Goal: Task Accomplishment & Management: Complete application form

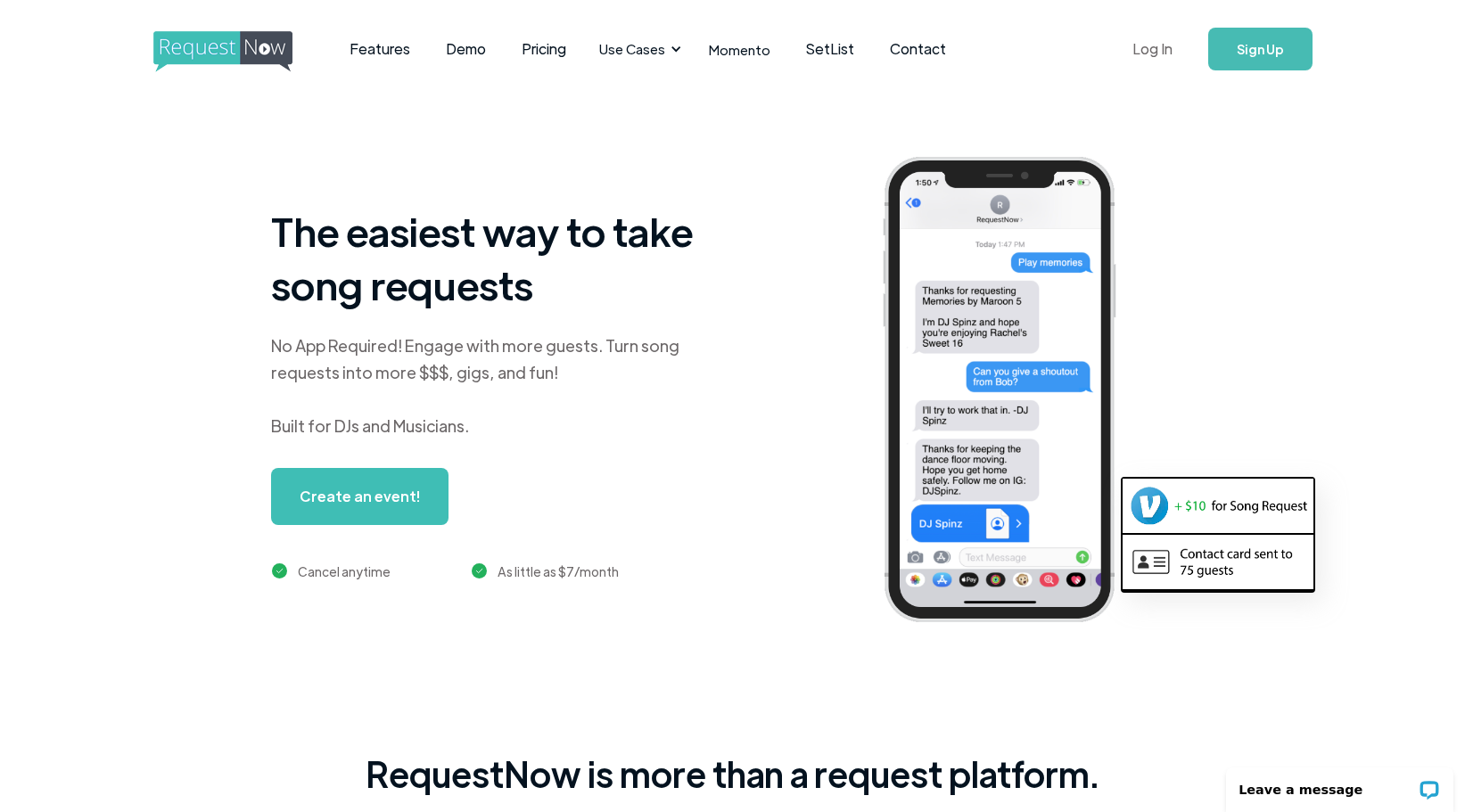
click at [1148, 50] on link "Log In" at bounding box center [1152, 49] width 76 height 62
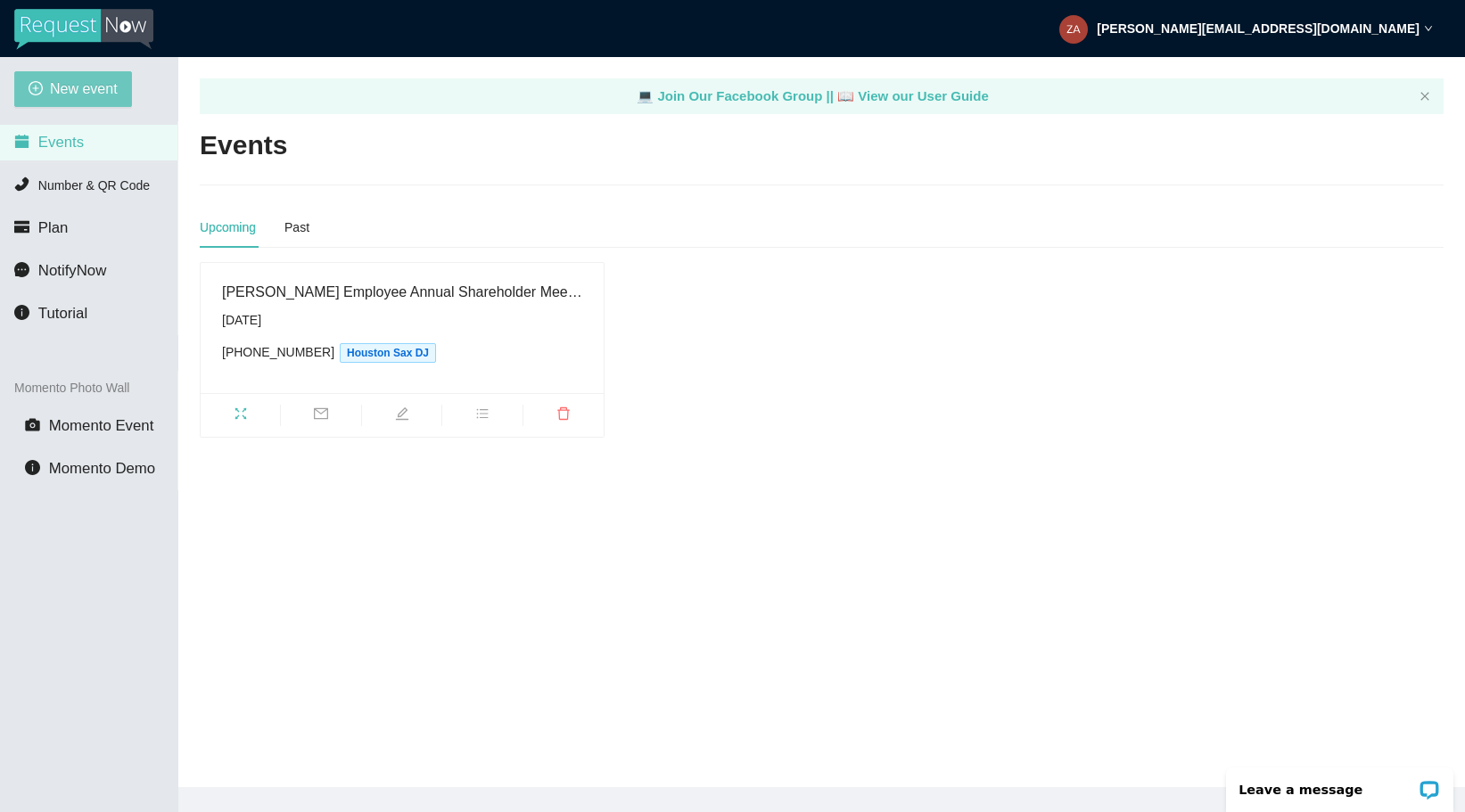
click at [80, 101] on button "New event" at bounding box center [73, 89] width 118 height 36
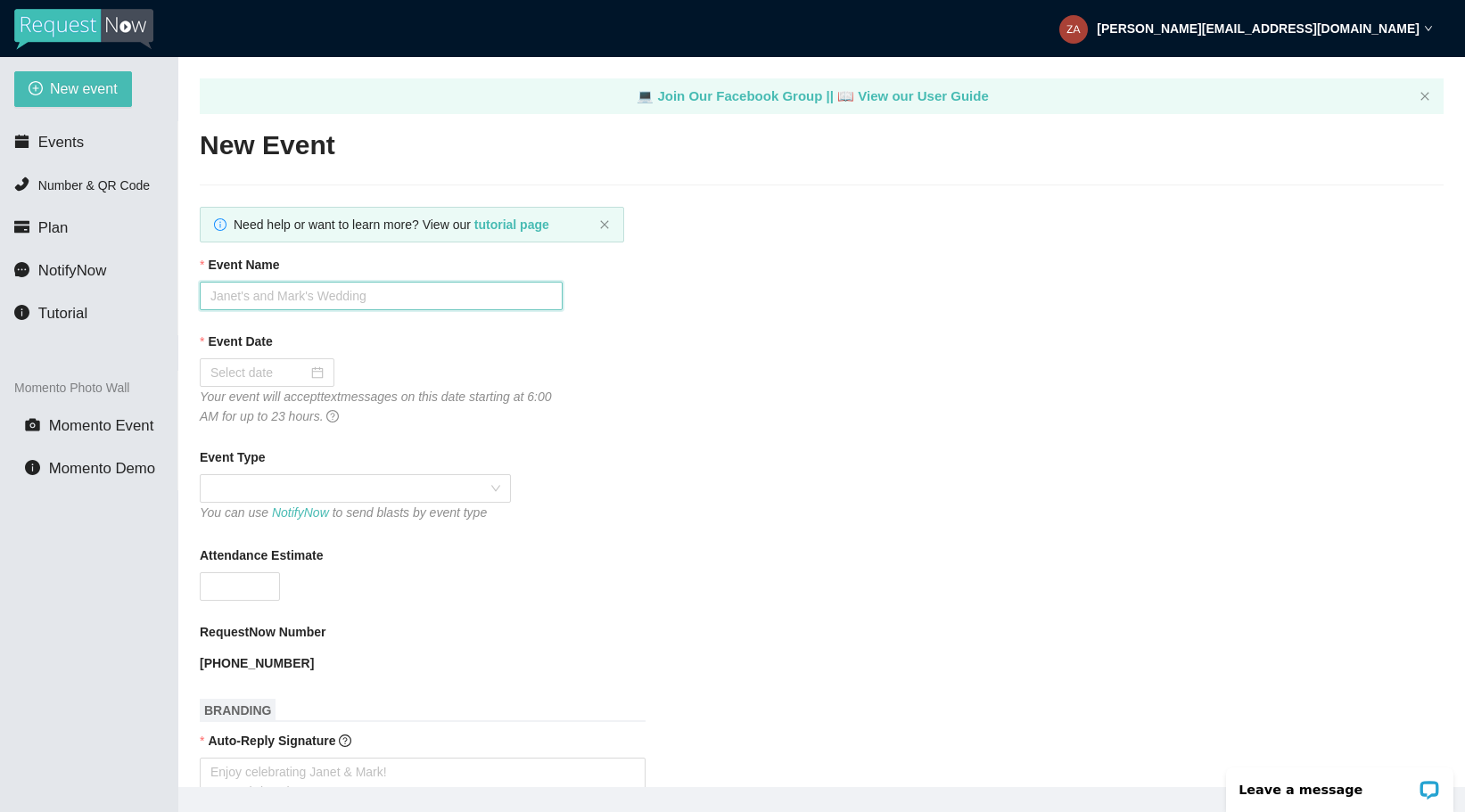
click at [339, 297] on input "Event Name" at bounding box center [381, 296] width 363 height 29
type input "[PERSON_NAME] + [PERSON_NAME]"
click at [299, 372] on div at bounding box center [267, 373] width 113 height 20
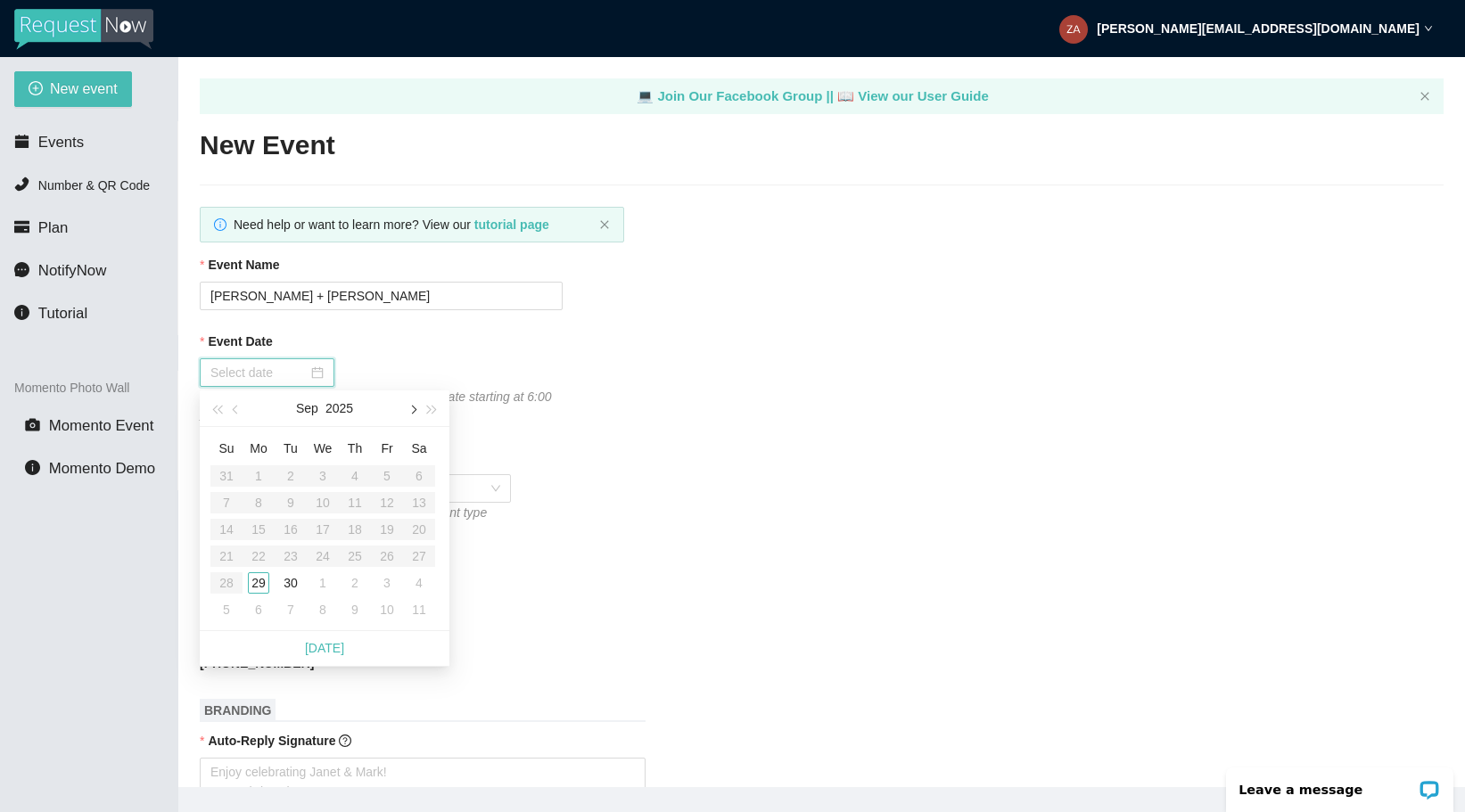
click at [410, 410] on span "button" at bounding box center [411, 410] width 9 height 9
type input "[DATE]"
click at [418, 474] on div "1" at bounding box center [419, 476] width 22 height 22
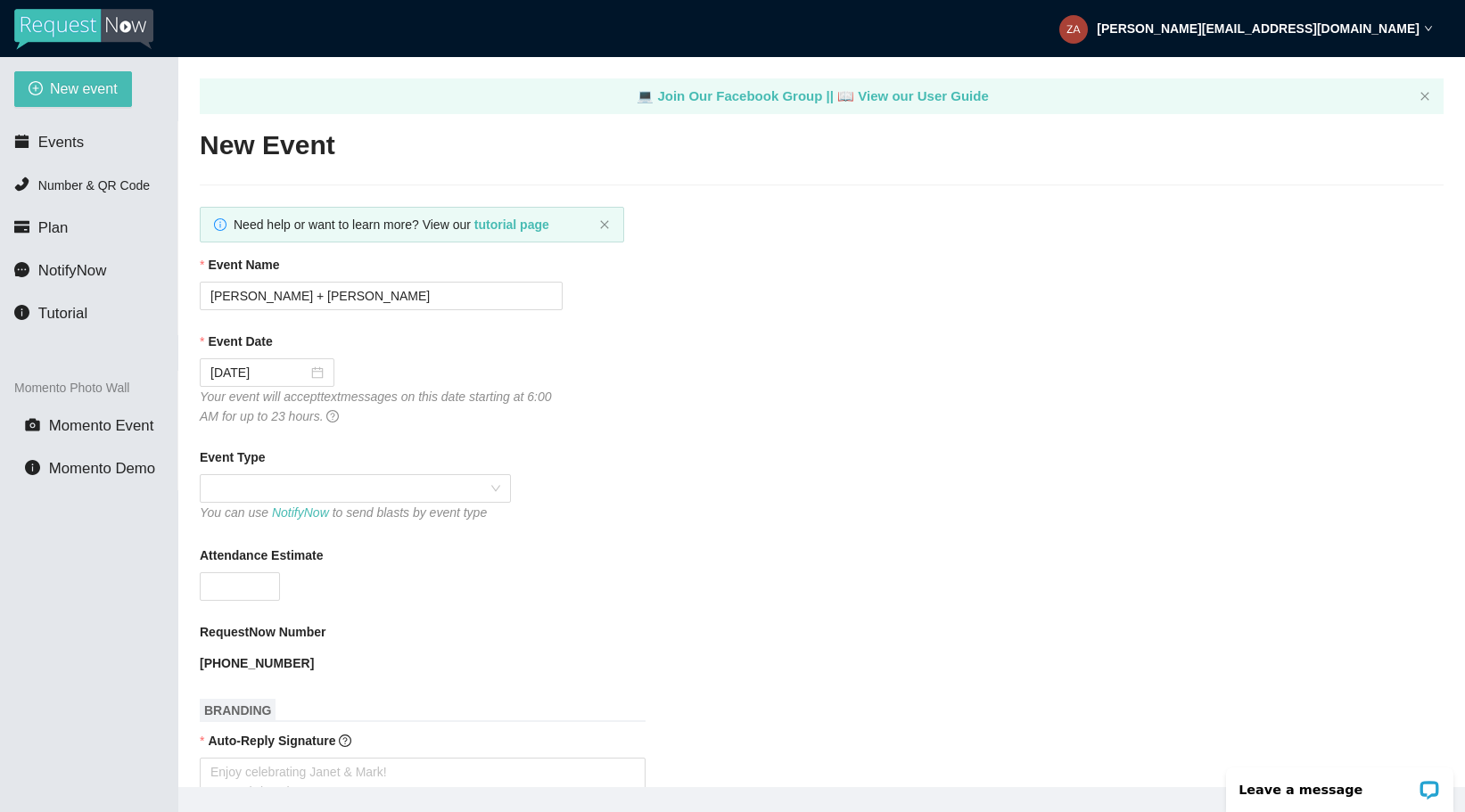
click at [647, 450] on div "Event Type" at bounding box center [821, 461] width 1243 height 27
click at [424, 492] on span at bounding box center [356, 489] width 290 height 27
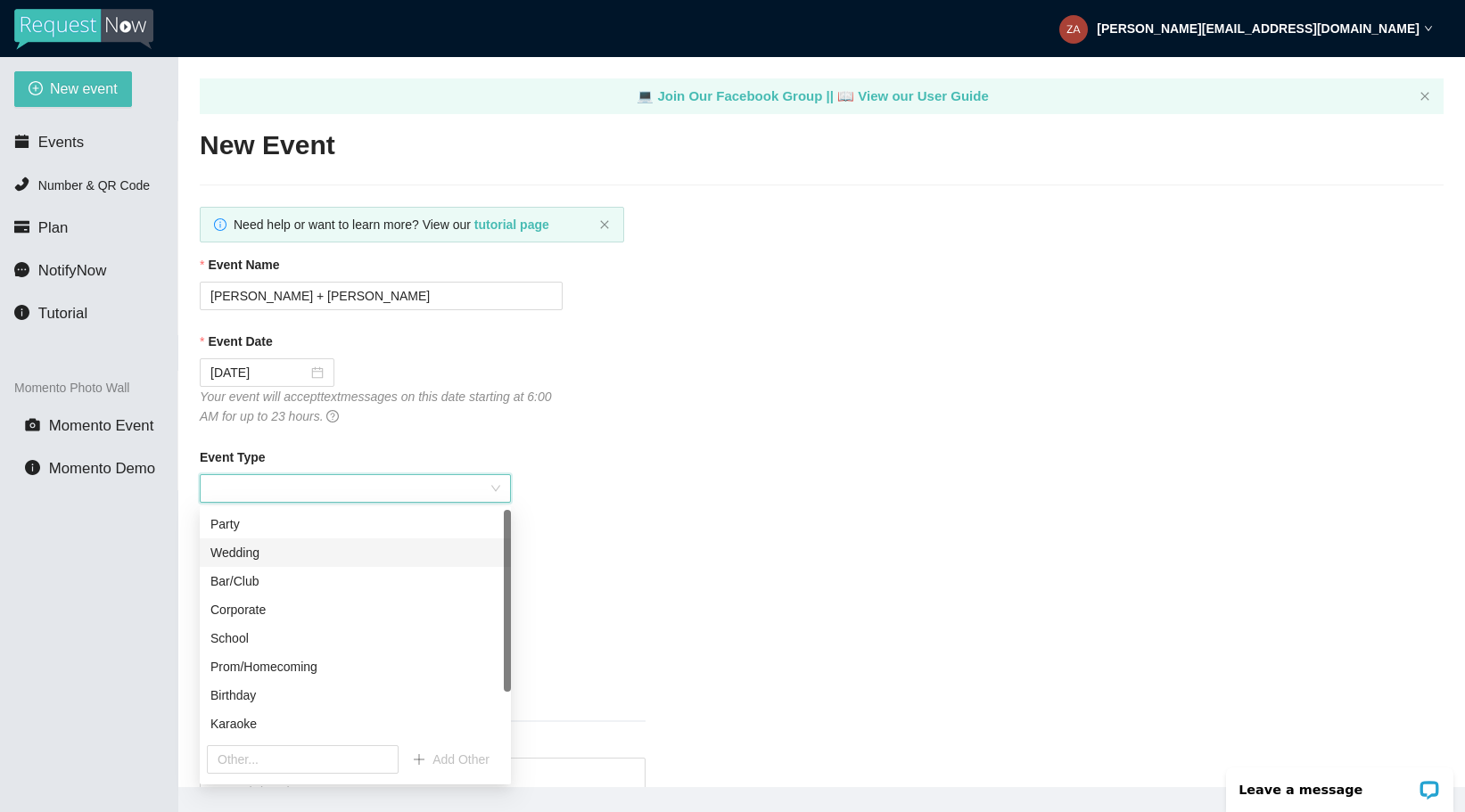
click at [323, 555] on div "Wedding" at bounding box center [356, 553] width 290 height 20
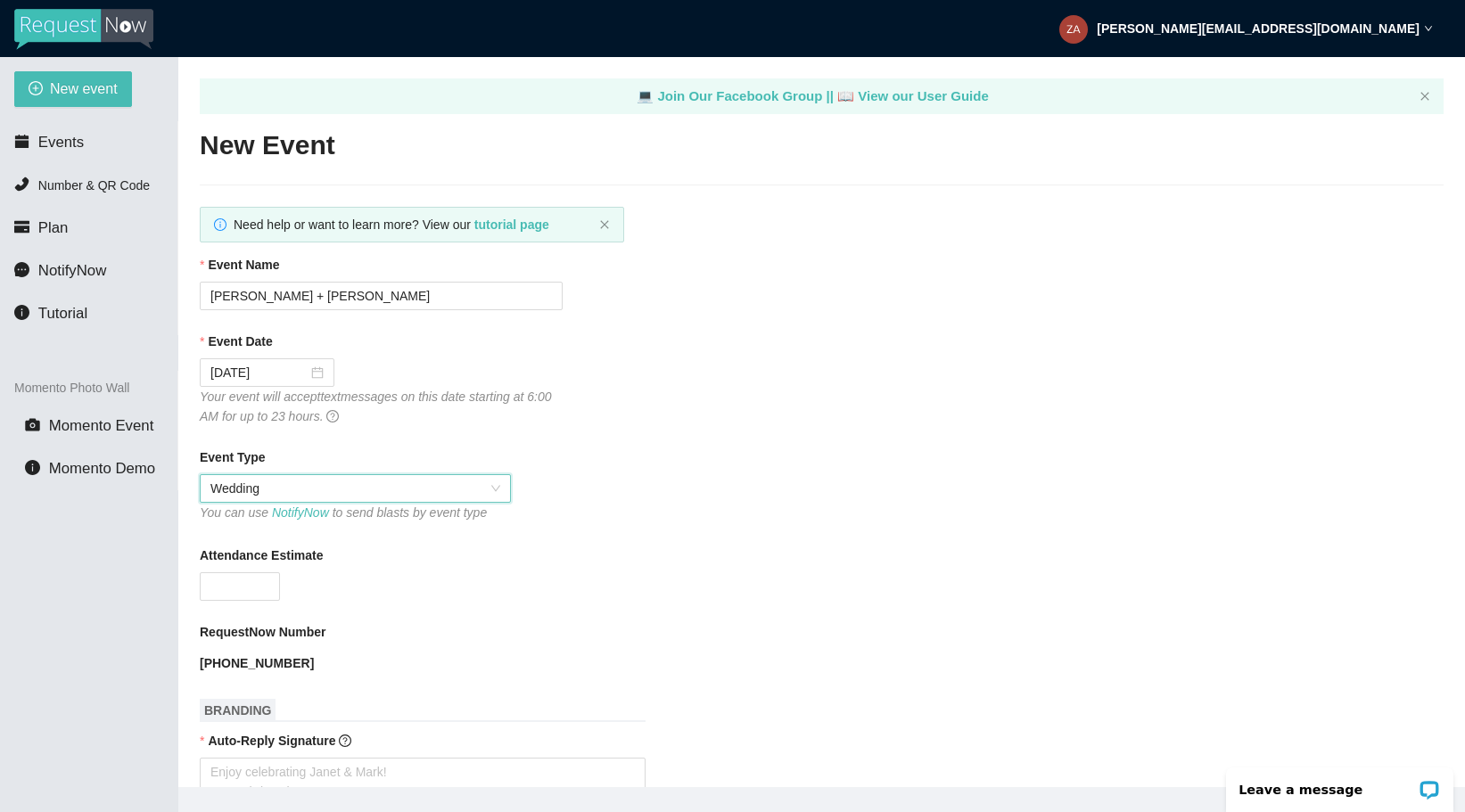
click at [846, 490] on div "Event Type Wedding Wedding You can use NotifyNow to send blasts by event type" at bounding box center [821, 485] width 1243 height 77
click at [249, 589] on input "Attendance Estimate" at bounding box center [240, 587] width 78 height 27
type input "100"
click at [805, 564] on div "Attendance Estimate" at bounding box center [821, 559] width 1243 height 27
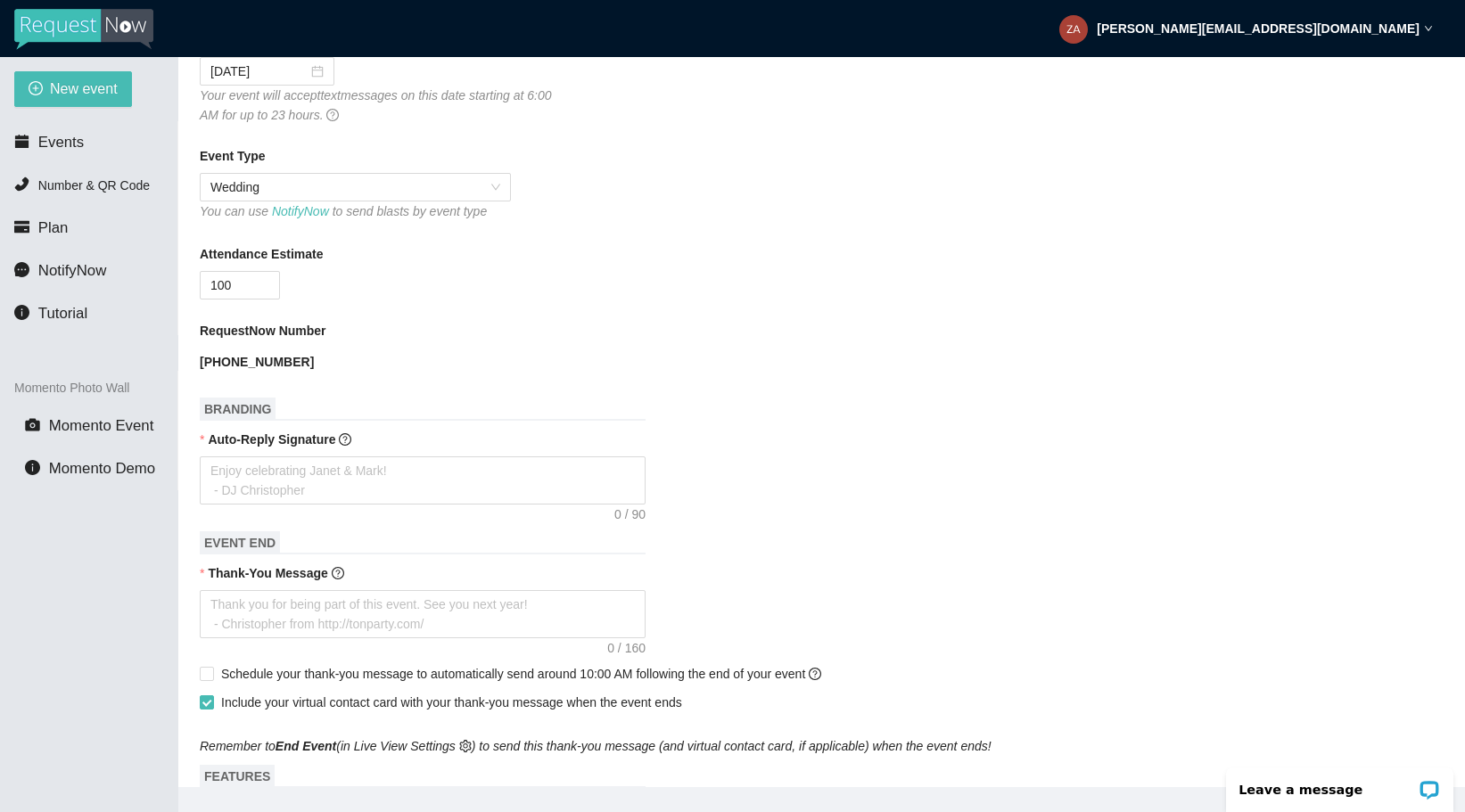
scroll to position [322, 0]
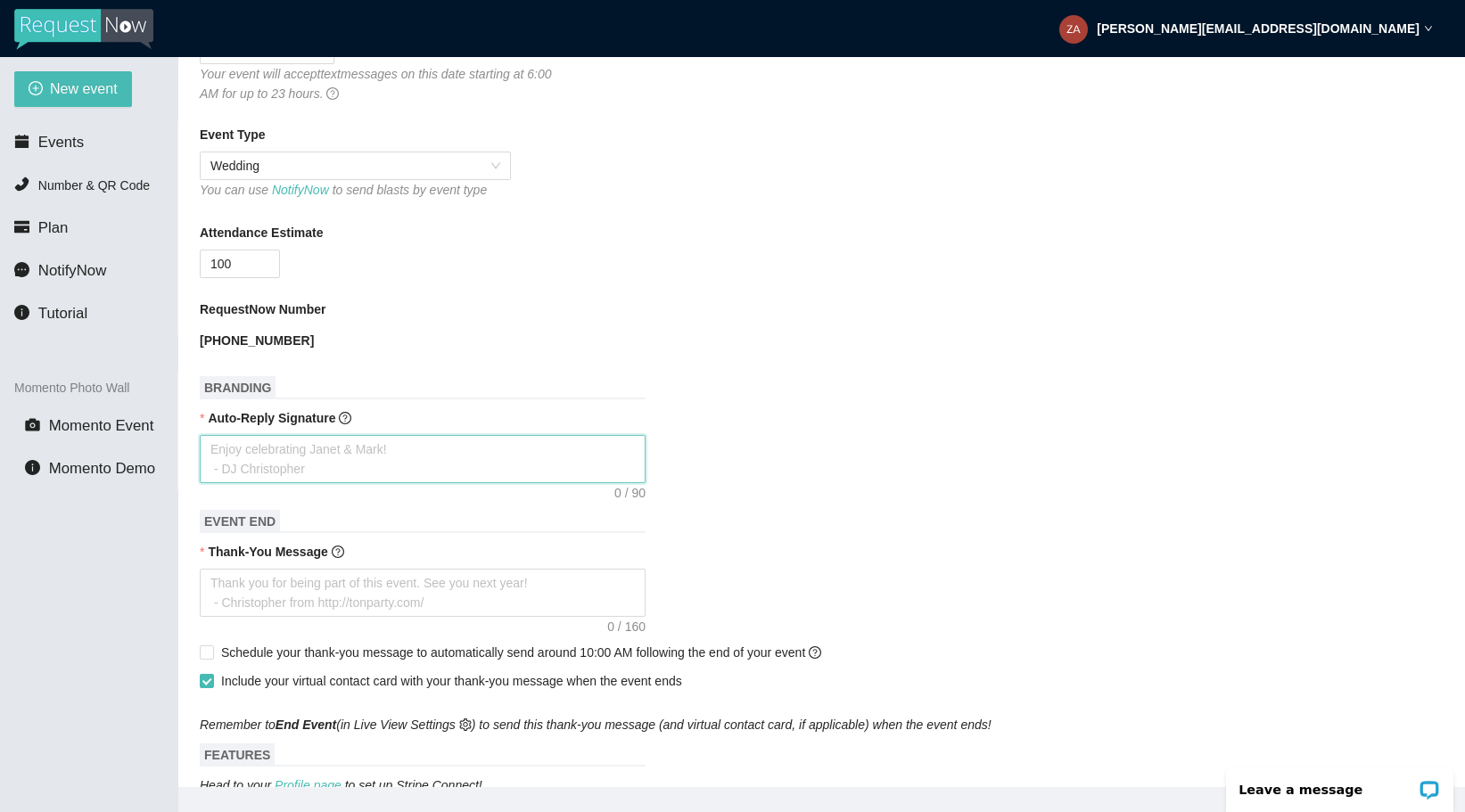
click at [421, 456] on textarea "Auto-Reply Signature" at bounding box center [422, 458] width 446 height 48
type textarea "T"
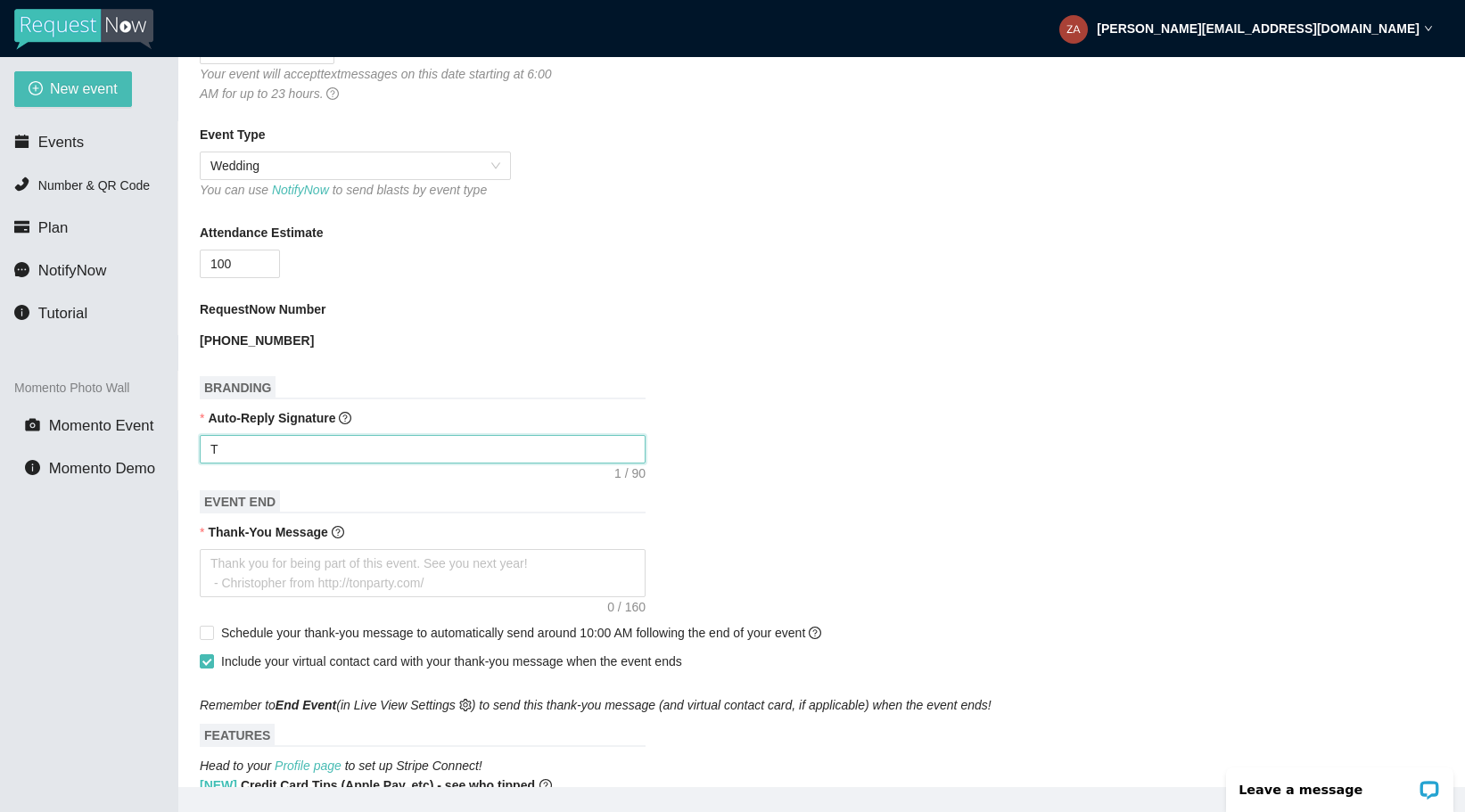
type textarea "Th"
type textarea "Tha"
type textarea "Than"
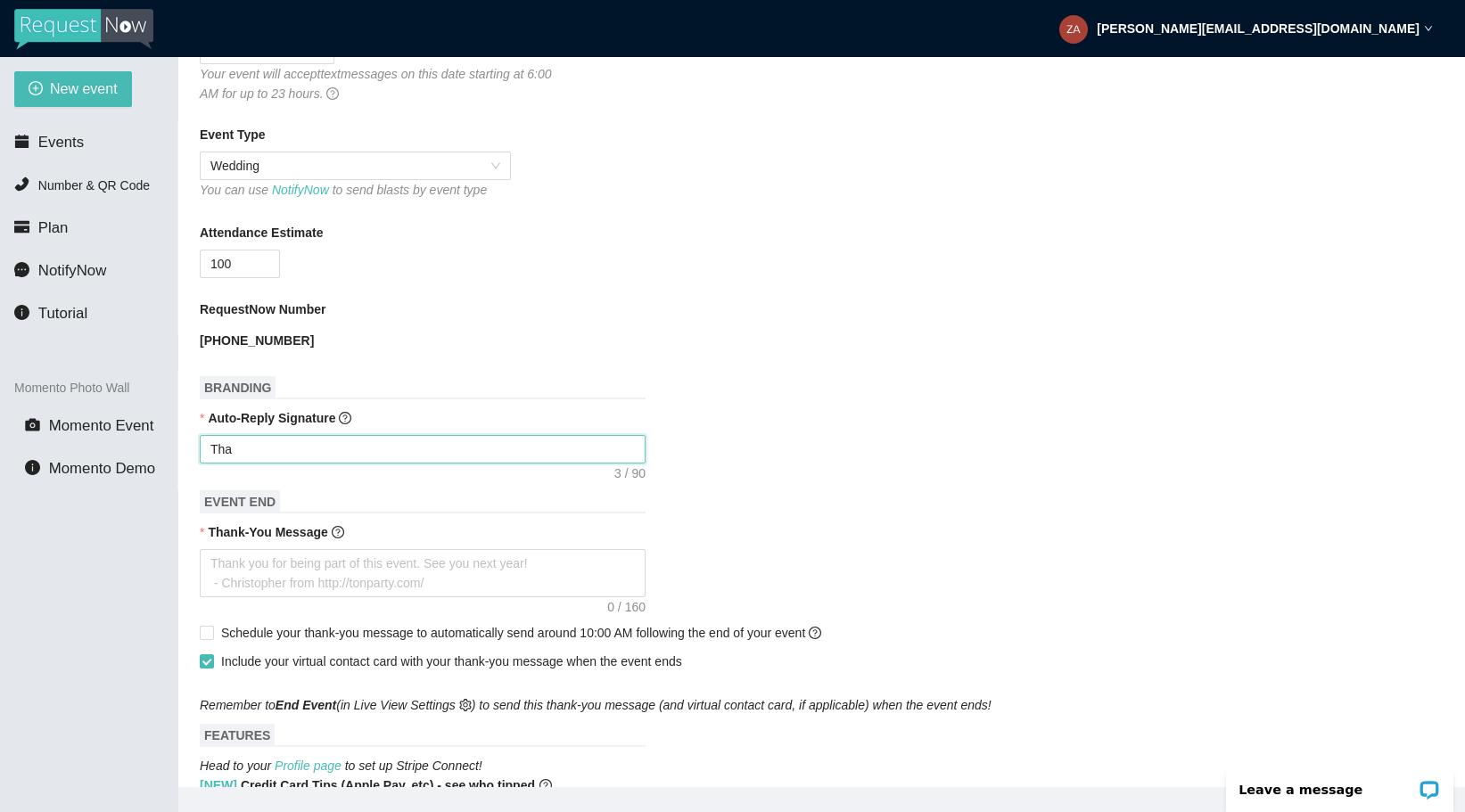
type textarea "Than"
type textarea "Thank"
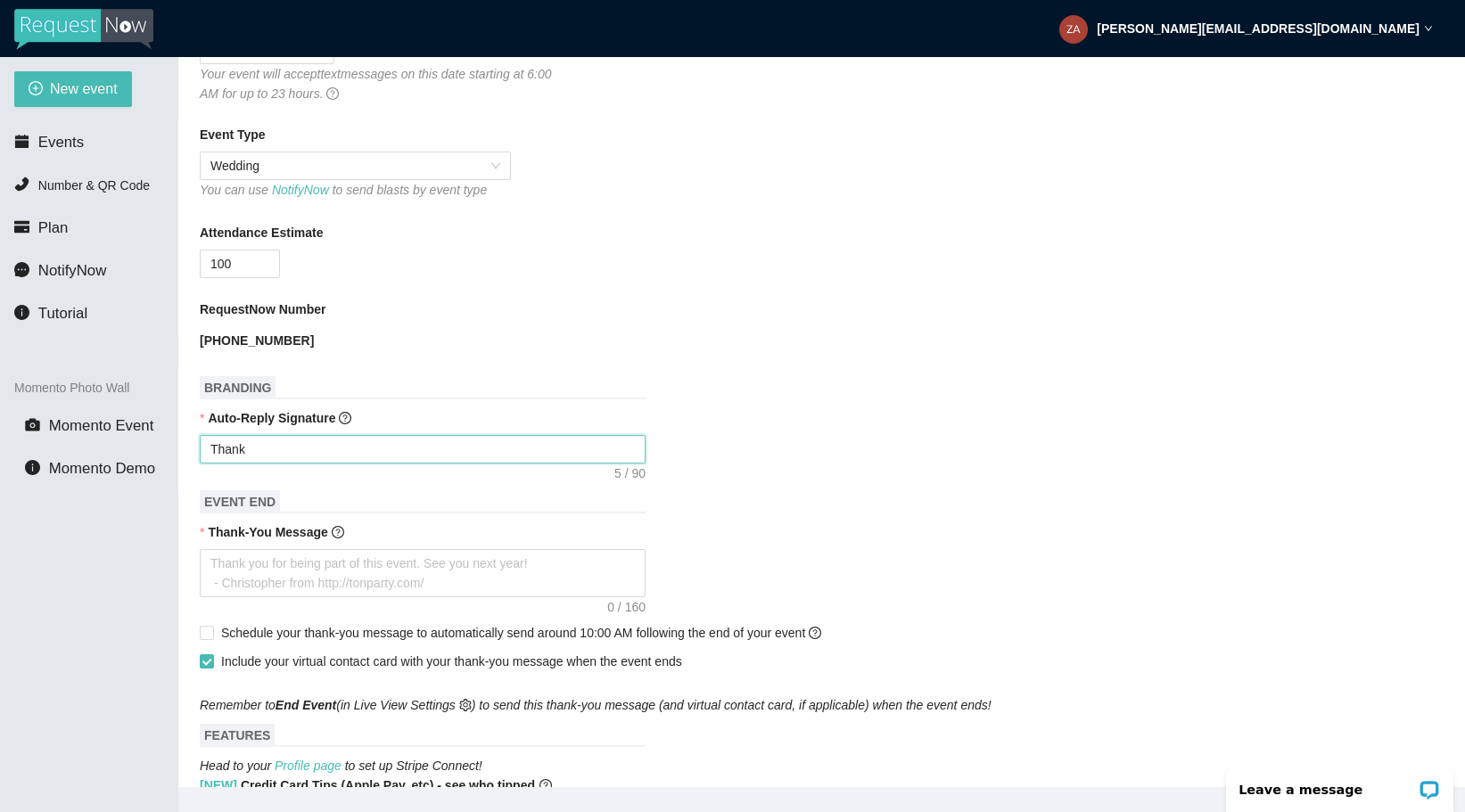
type textarea "Thank y"
type textarea "Thank yo"
type textarea "Thank you"
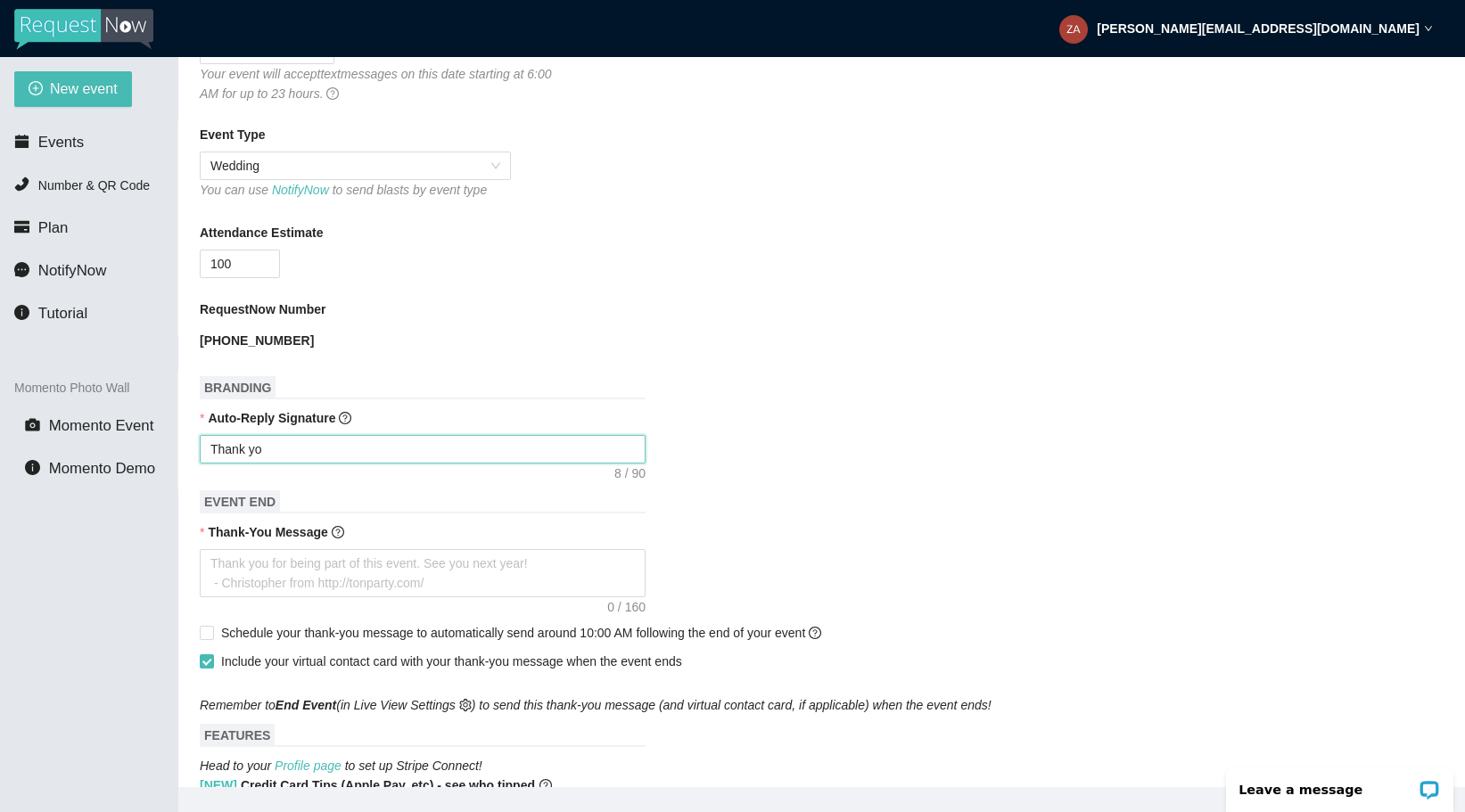
type textarea "Thank you"
type textarea "Thank you f"
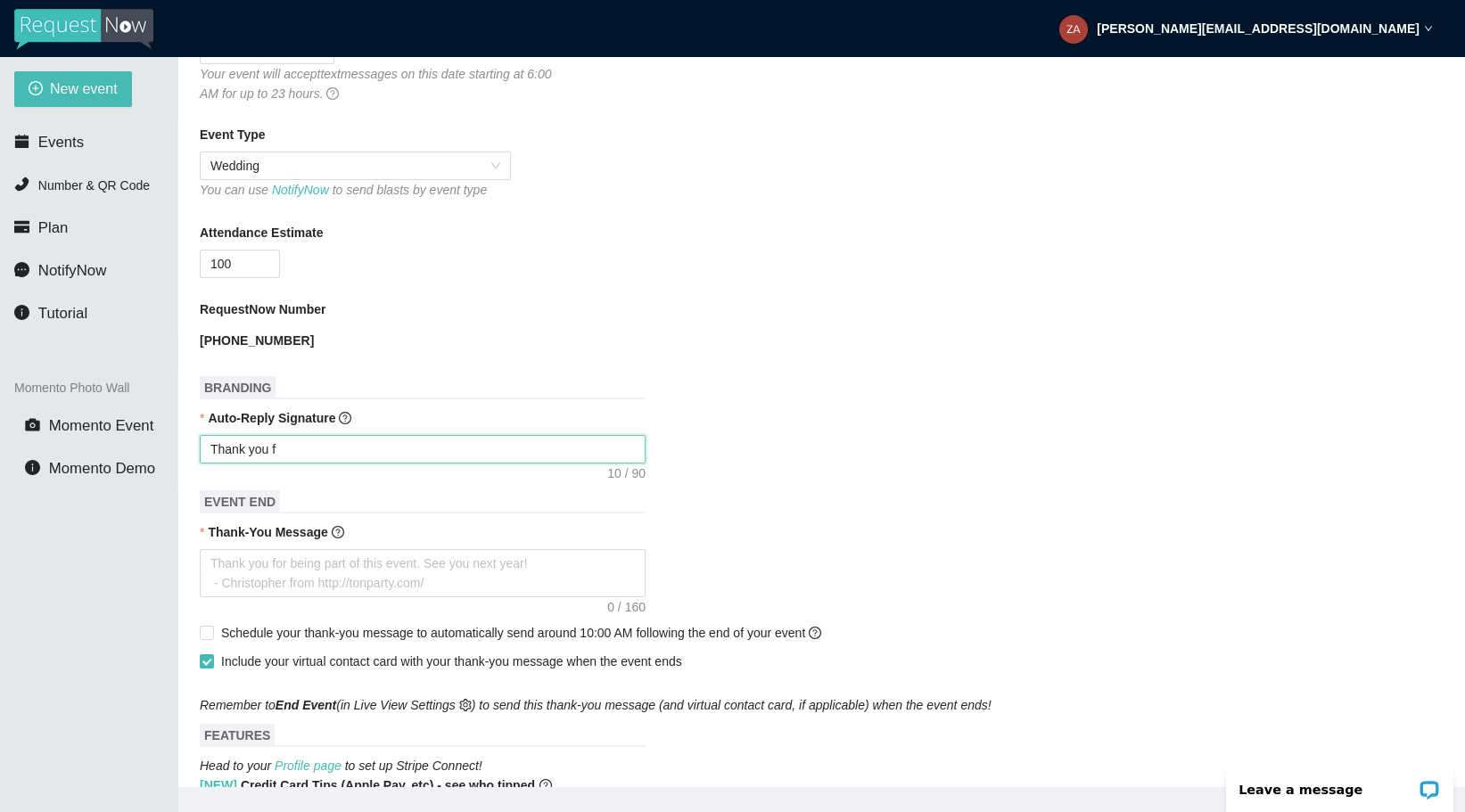
type textarea "Thank you fo"
type textarea "Thank you for"
type textarea "Thank you for c"
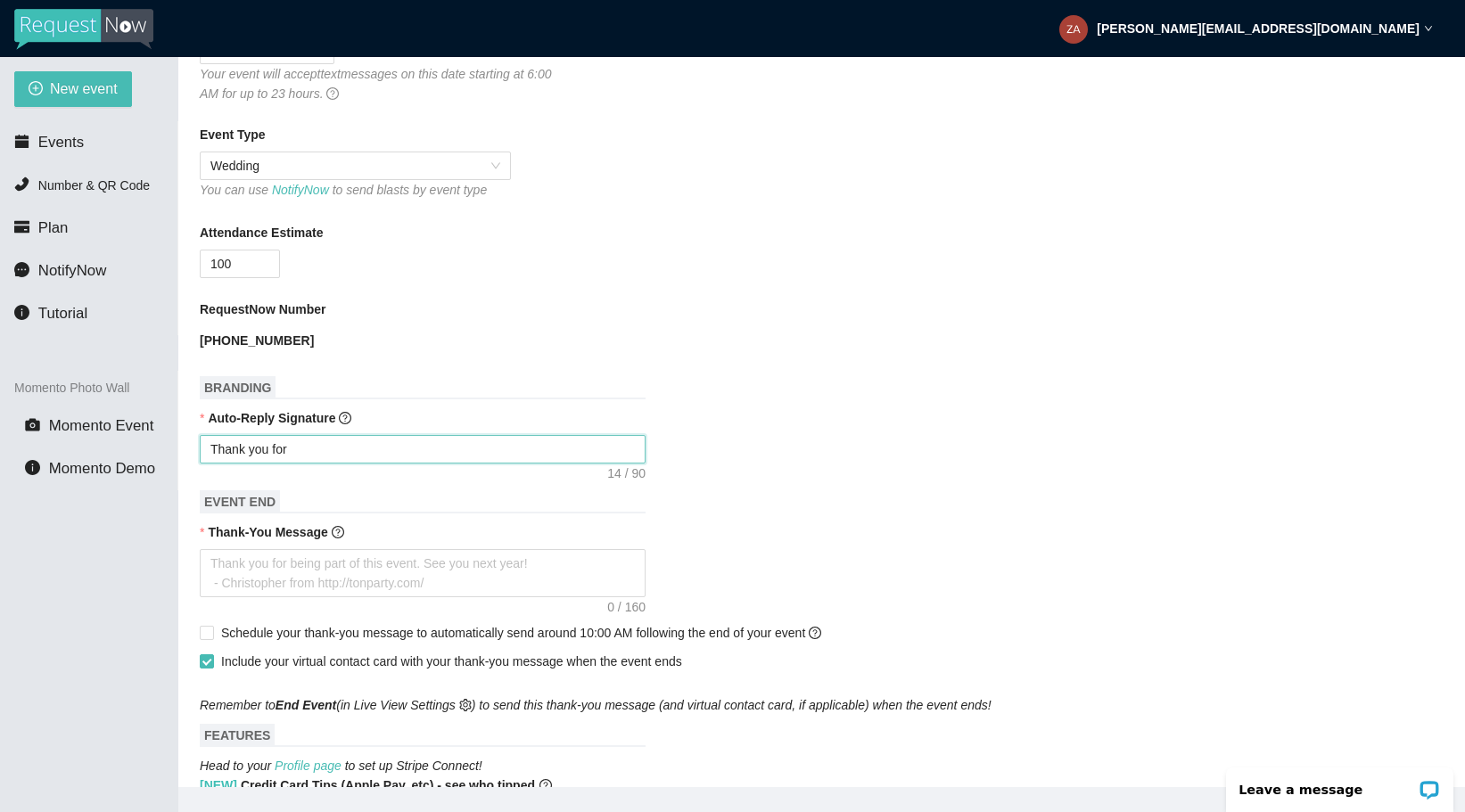
type textarea "Thank you for c"
type textarea "Thank you for ce"
type textarea "Thank you for cel"
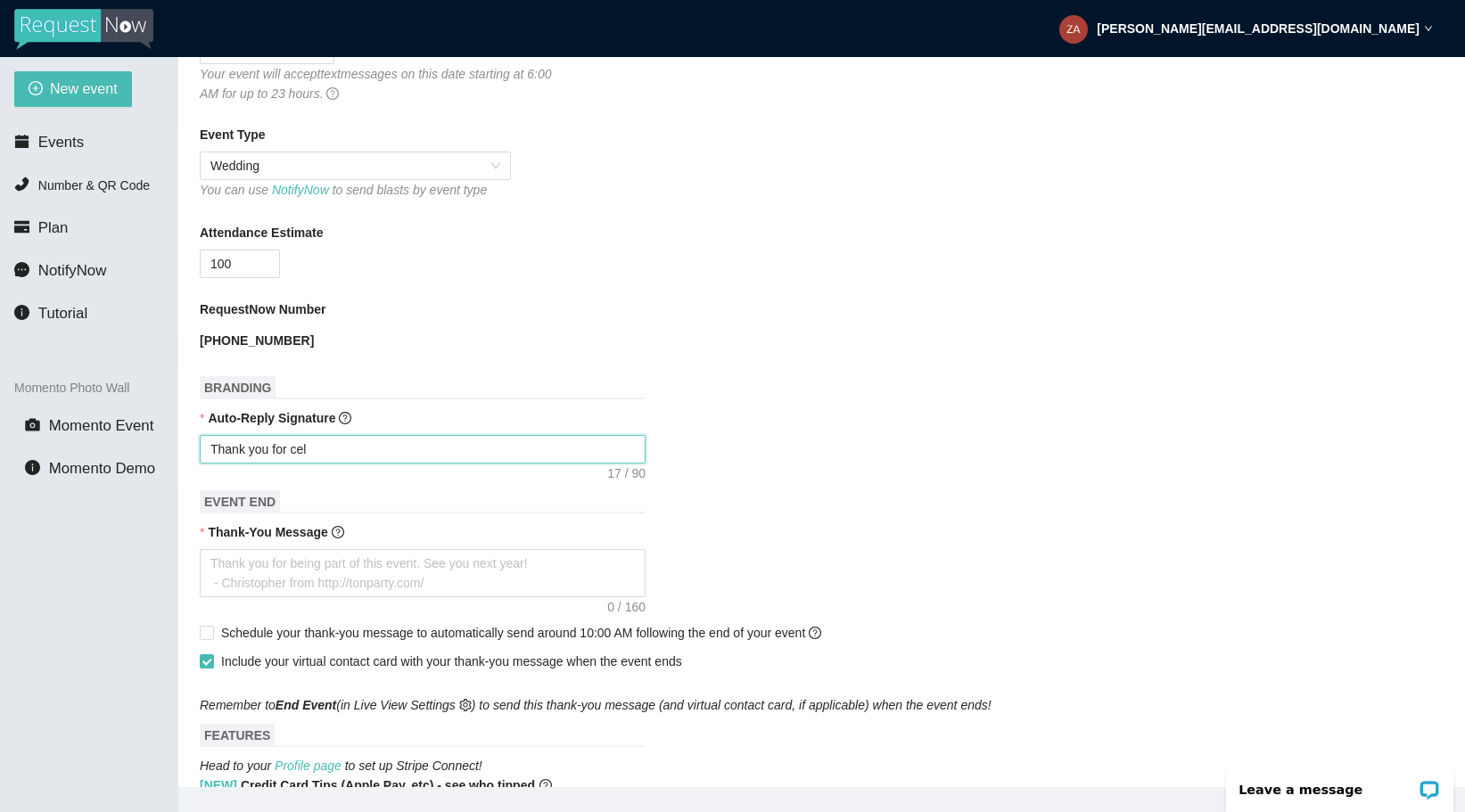
type textarea "Thank you for cele"
type textarea "Thank you for celeb"
type textarea "Thank you for celebr"
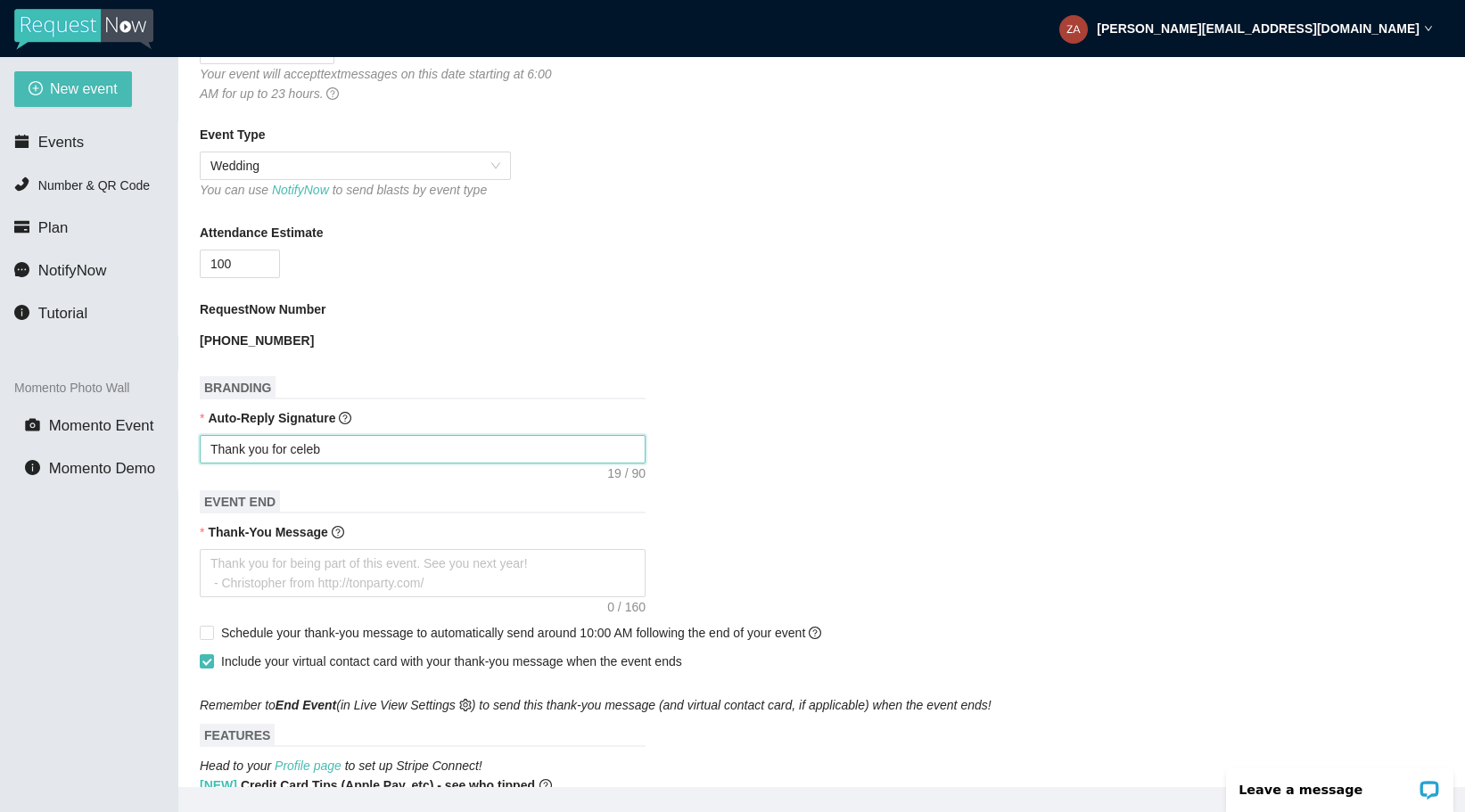
type textarea "Thank you for celebr"
type textarea "Thank you for celebra"
type textarea "Thank you for celebrat"
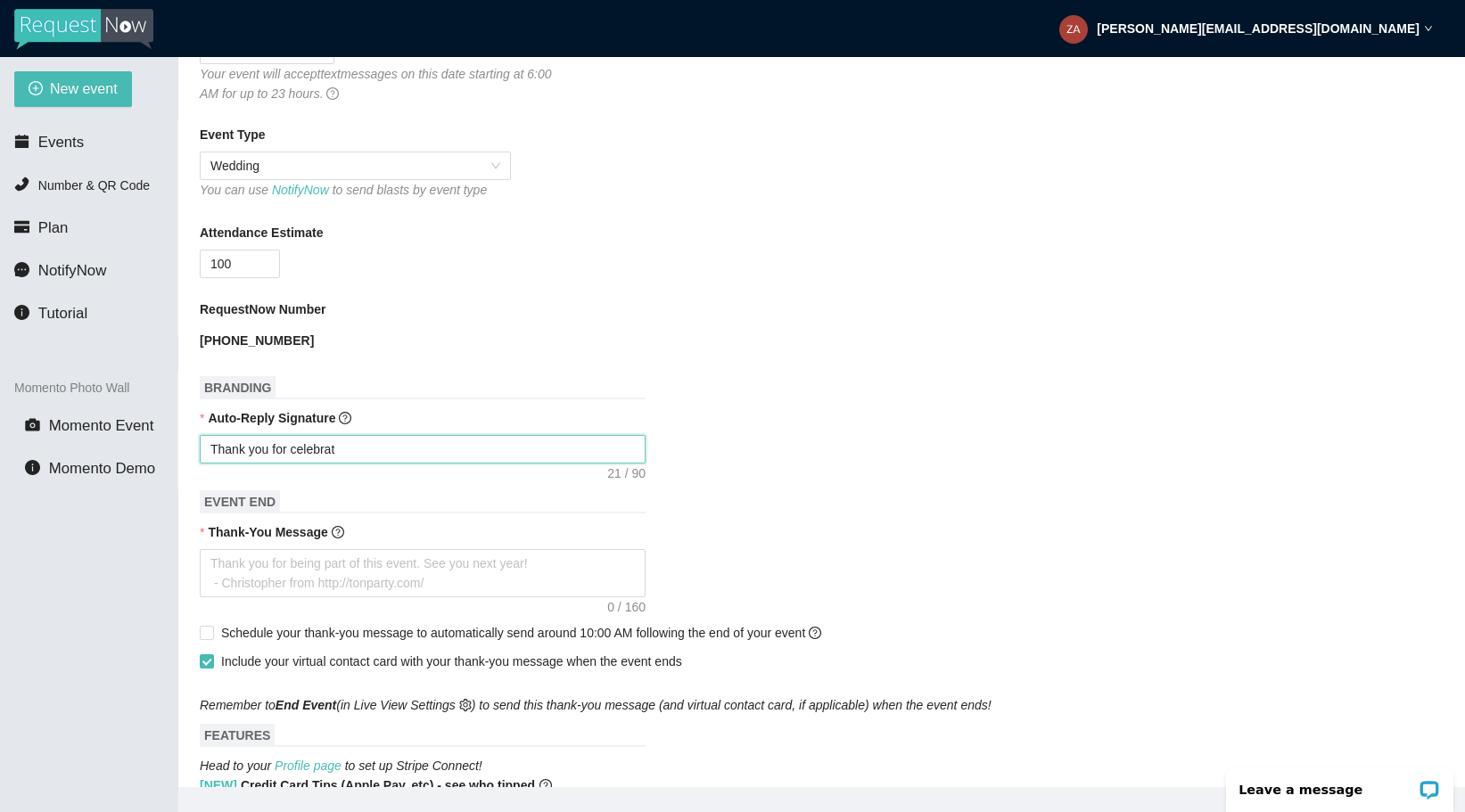
type textarea "Thank you for celebrati"
type textarea "Thank you for celebratin"
type textarea "Thank you for celebrating"
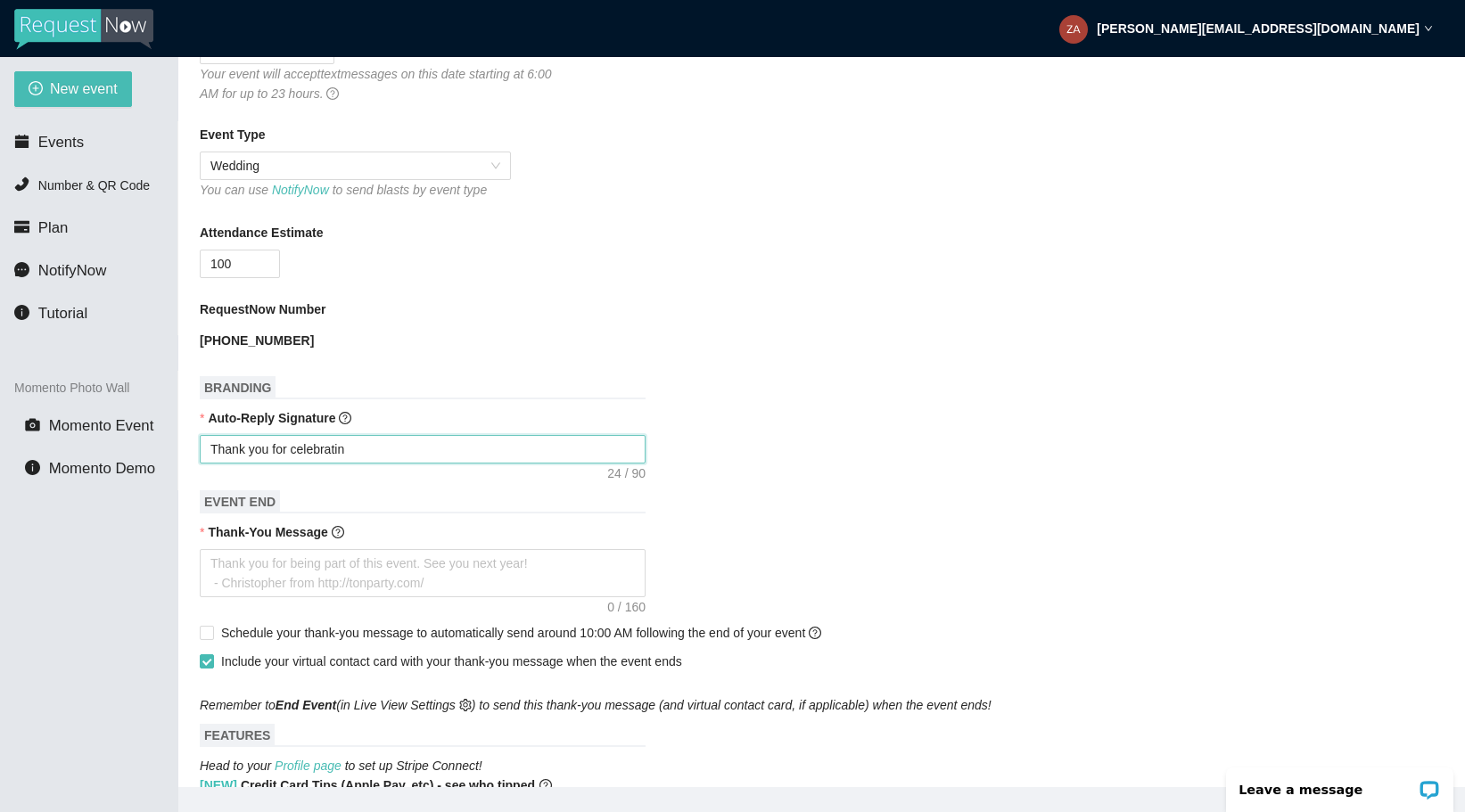
type textarea "Thank you for celebrating"
type textarea "Thank you for celebrating w"
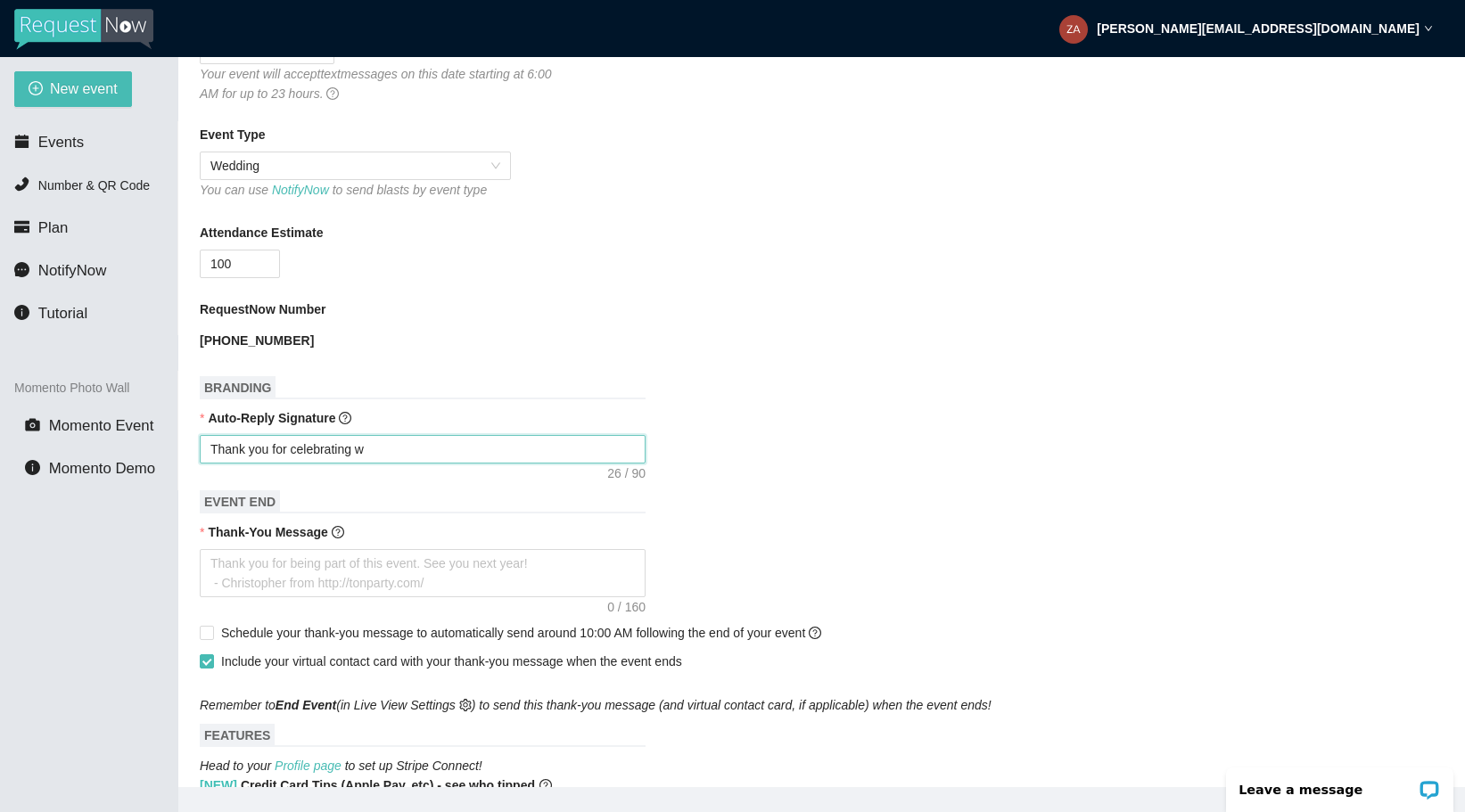
type textarea "Thank you for celebrating wi"
type textarea "Thank you for celebrating wit"
type textarea "Thank you for celebrating with"
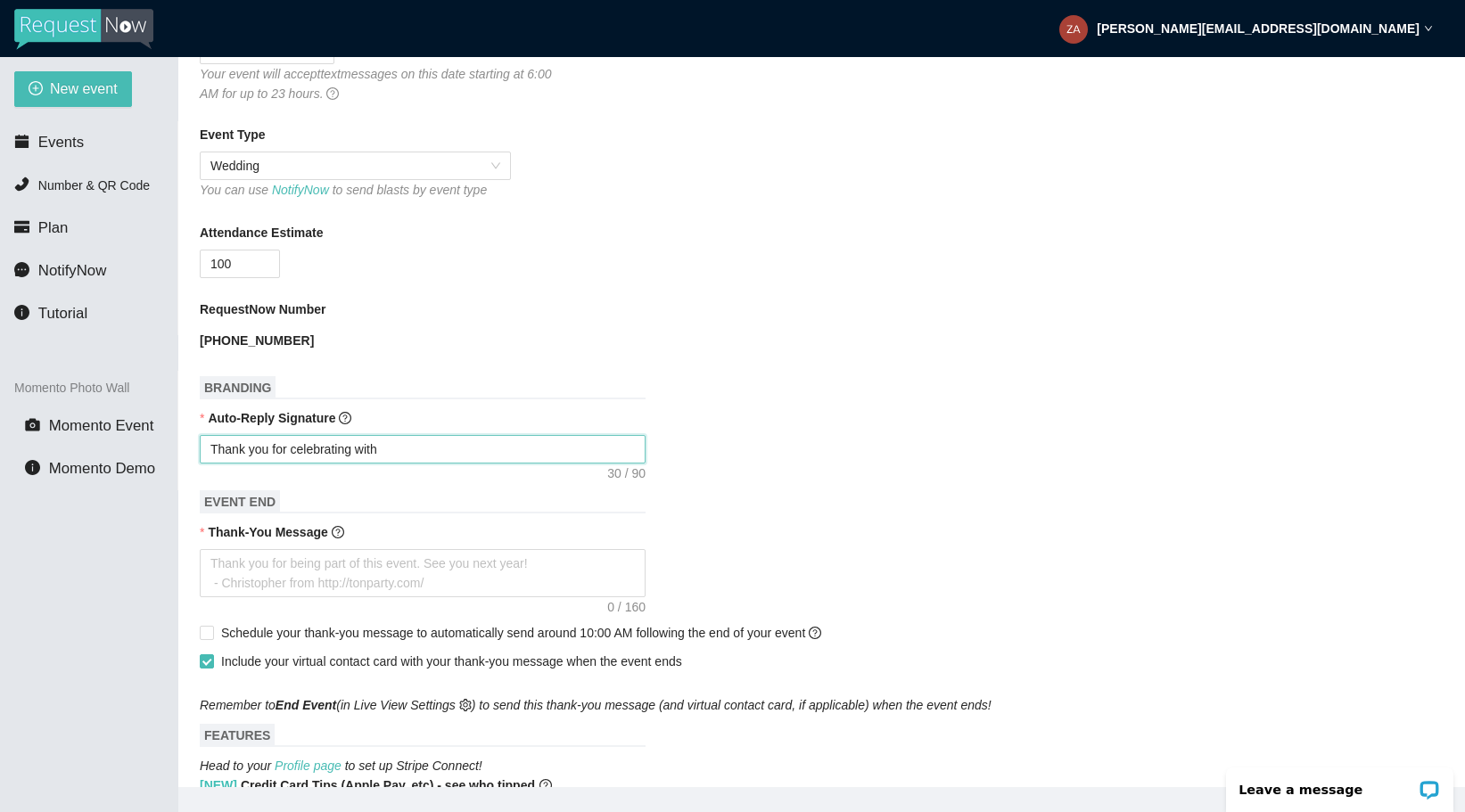
type textarea "Thank you for celebrating with"
type textarea "Thank you for celebrating with u"
type textarea "Thank you for celebrating with us"
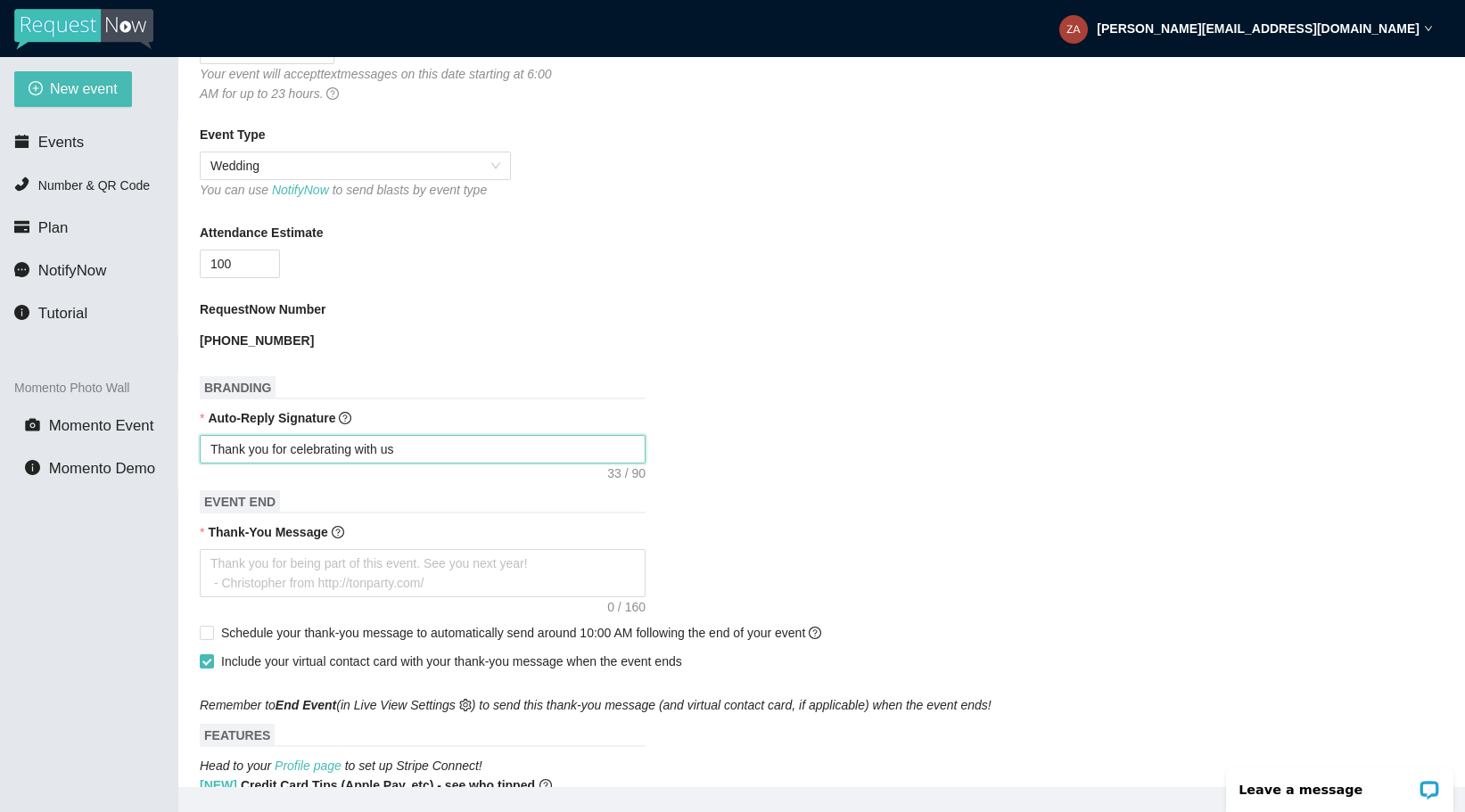
type textarea "Thank you for celebrating with us!"
type textarea "Thank you for celebrating with us! ~"
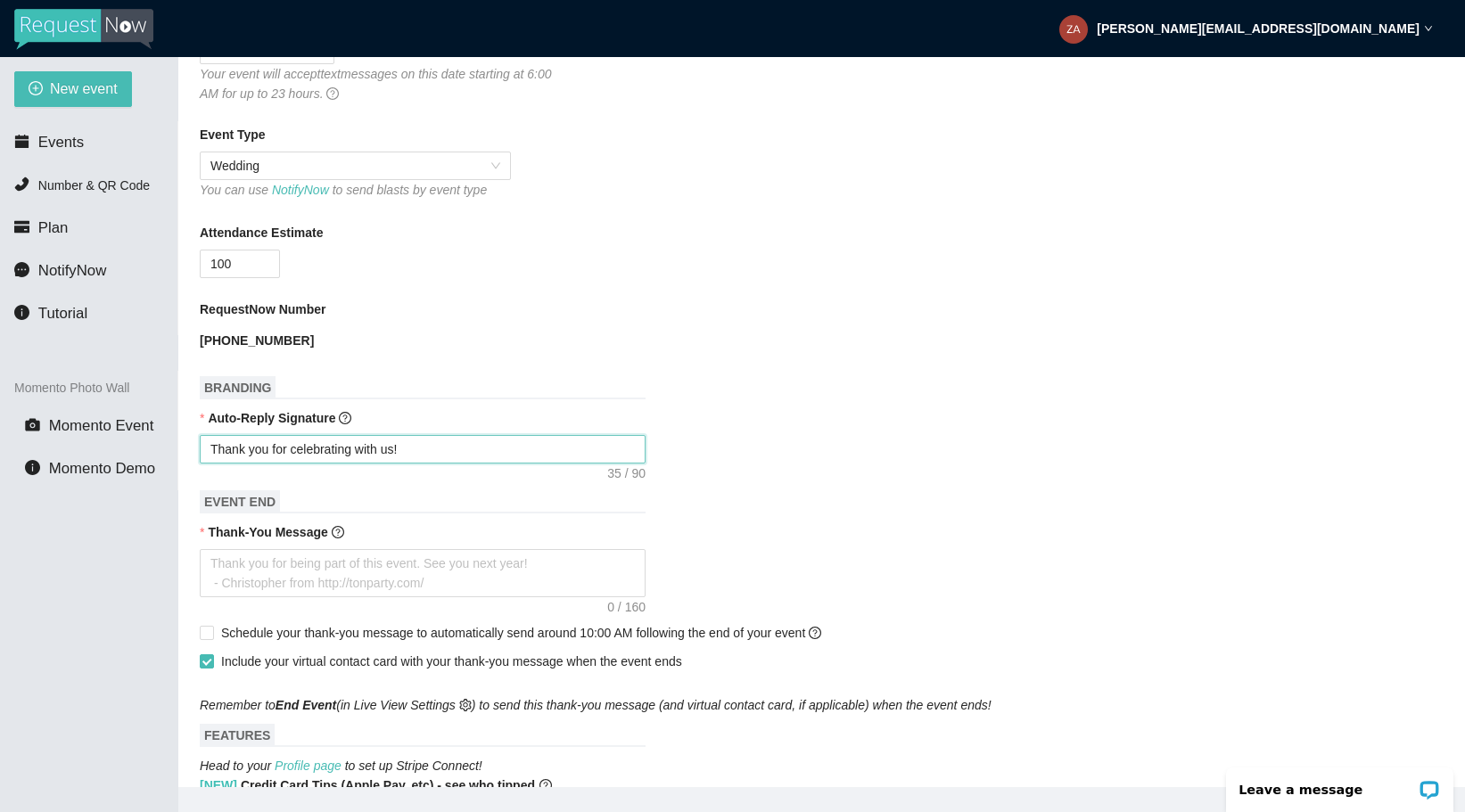
type textarea "Thank you for celebrating with us! ~"
type textarea "Thank you for celebrating with us! ~ D"
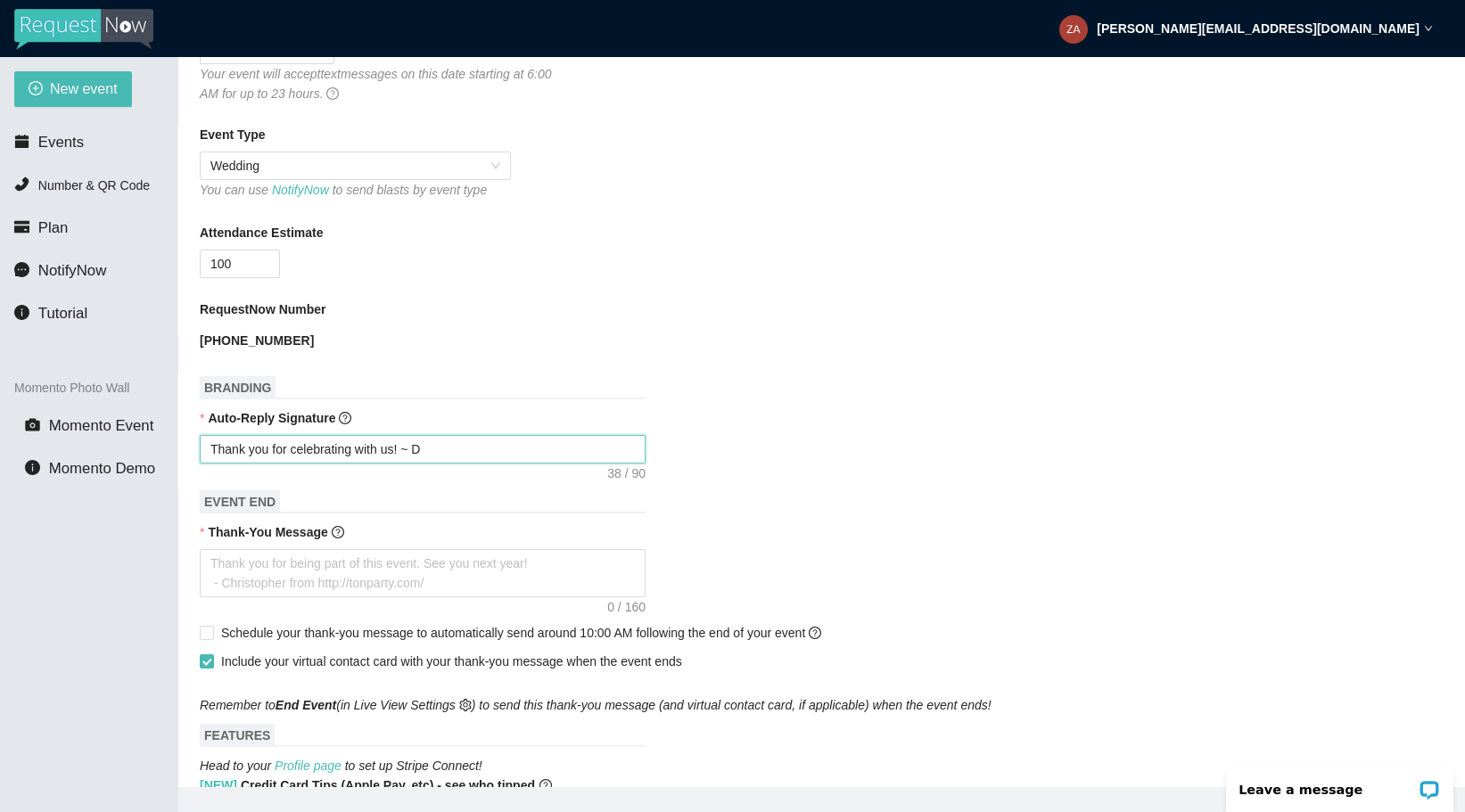
type textarea "Thank you for celebrating with us! ~ DJ"
type textarea "Thank you for celebrating with us! ~ DJ Z"
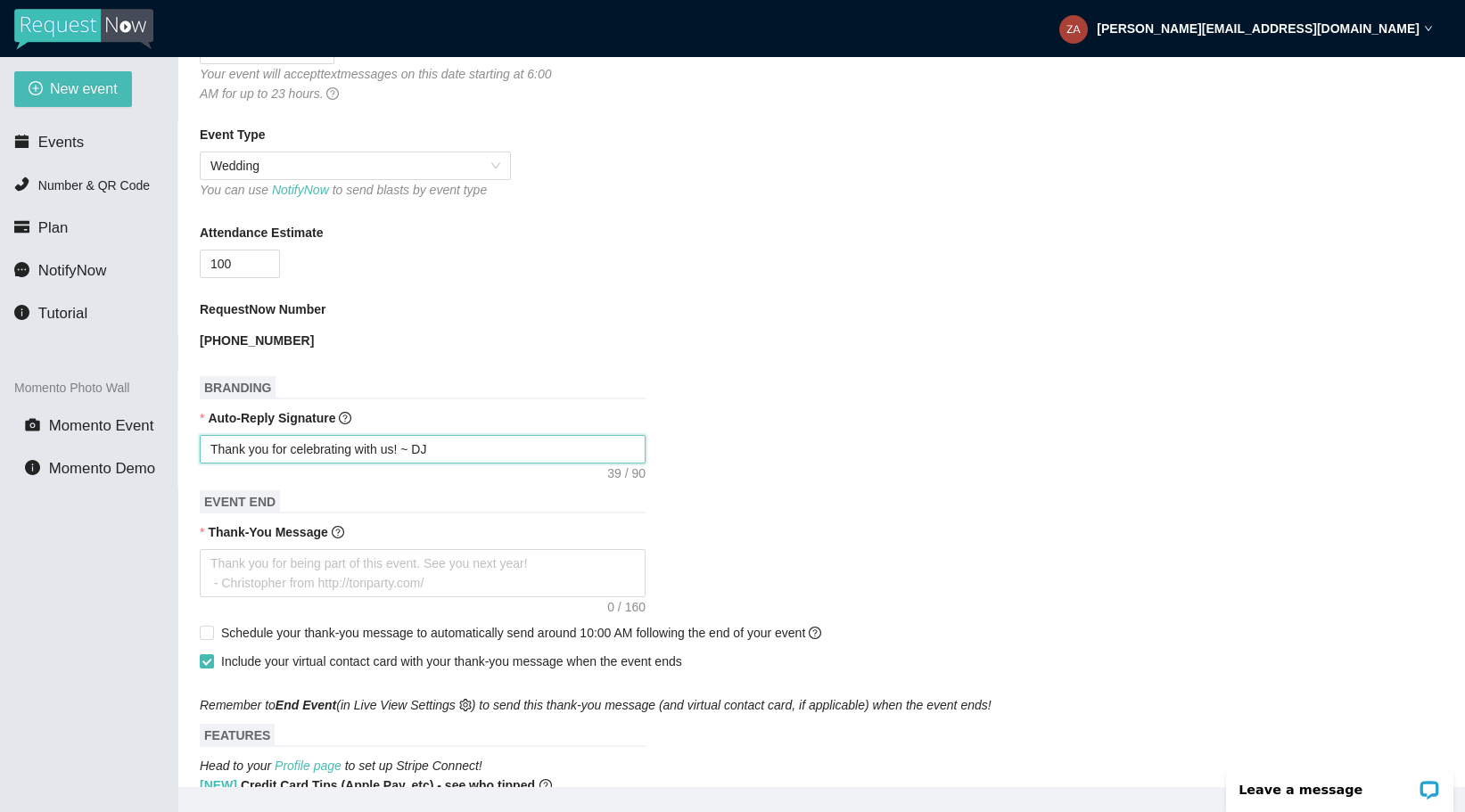
type textarea "Thank you for celebrating with us! ~ DJ Z"
type textarea "Thank you for celebrating with us! ~ DJ [PERSON_NAME]"
type textarea "Thank you for celebrating with us! ~ [PERSON_NAME]"
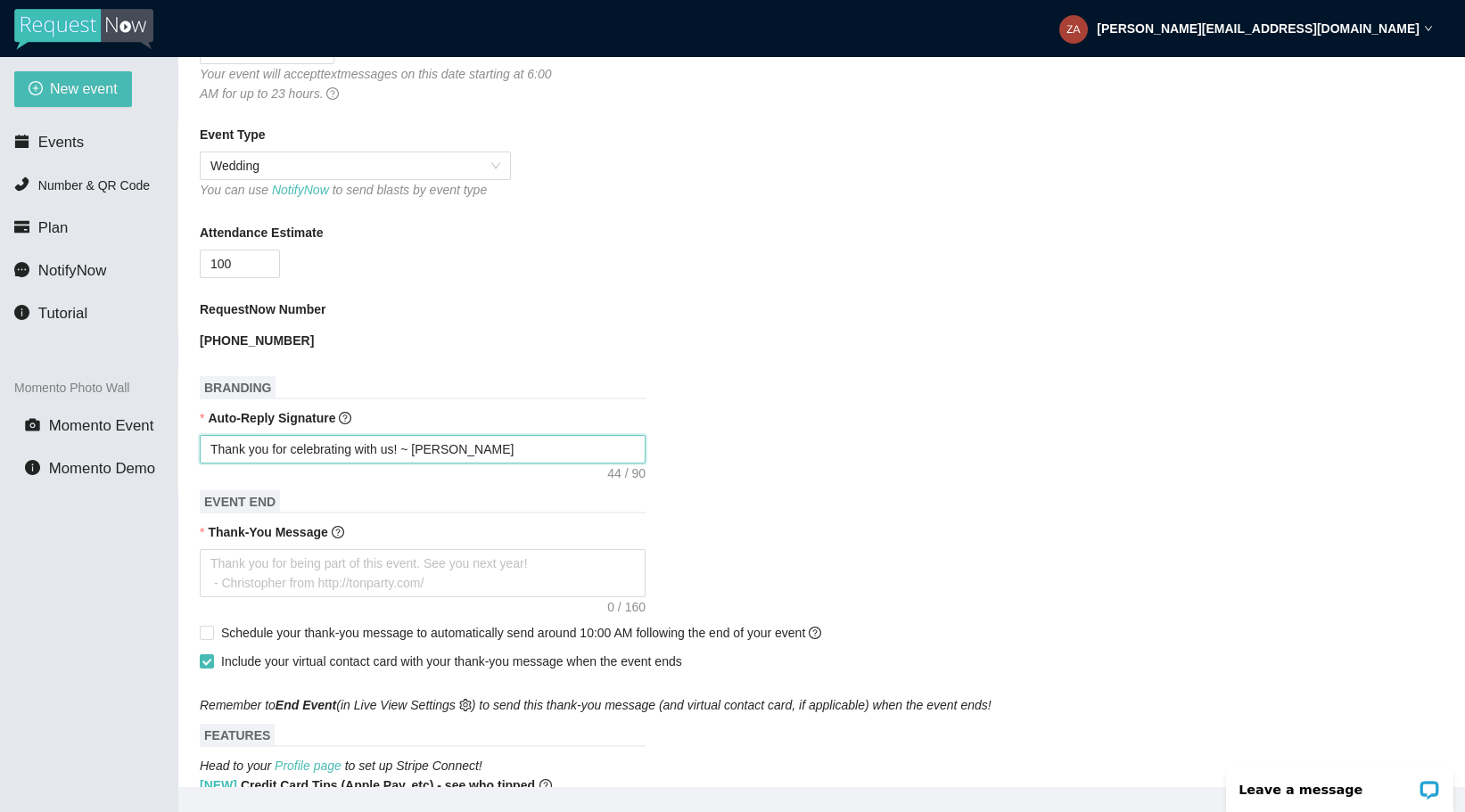
type textarea "Thank you for celebrating with us! ~ [PERSON_NAME]"
type textarea "Thank you for celebrating with us! ~ [PERSON_NAME] -"
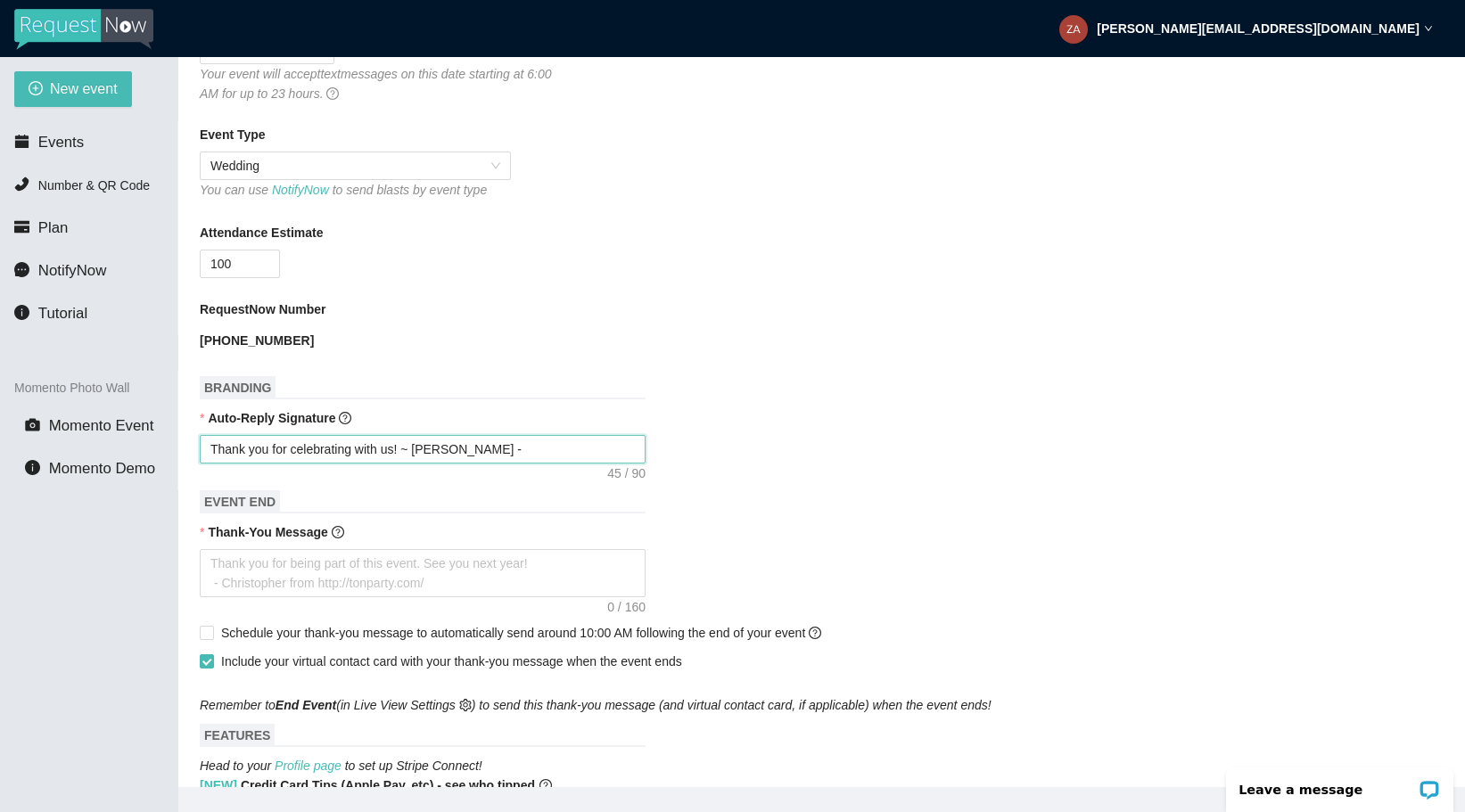
type textarea "Thank you for celebrating with us! ~ [PERSON_NAME] -"
type textarea "Thank you for celebrating with us! ~ [PERSON_NAME]"
type textarea "Thank you for celebrating with us! ~ [PERSON_NAME] -"
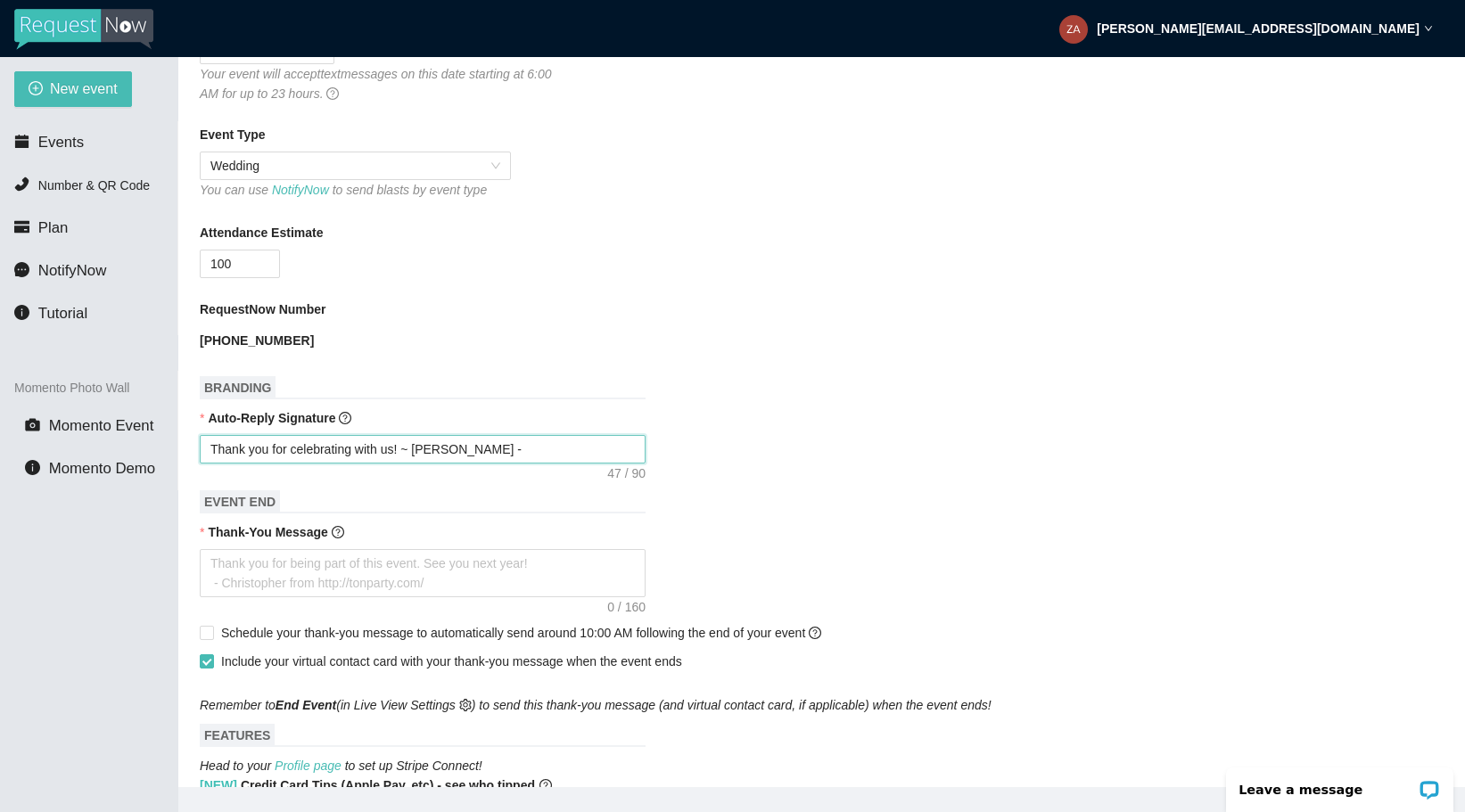
type textarea "Thank you for celebrating with us! ~ [PERSON_NAME] - ="
type textarea "Thank you for celebrating with us! ~ [PERSON_NAME] -"
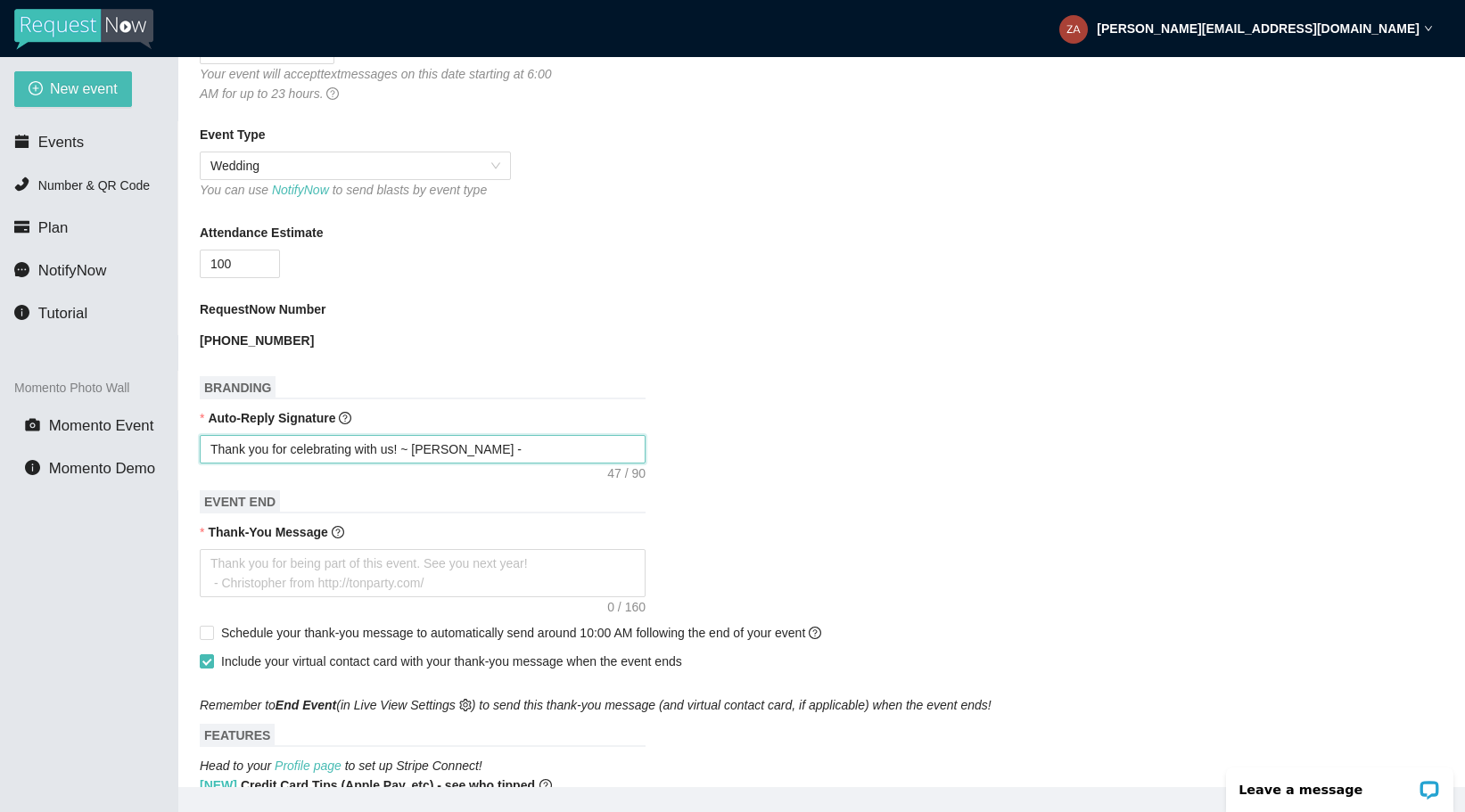
type textarea "Thank you for celebrating with us! ~ [PERSON_NAME] -"
type textarea "Thank you for celebrating with us! ~ [PERSON_NAME]"
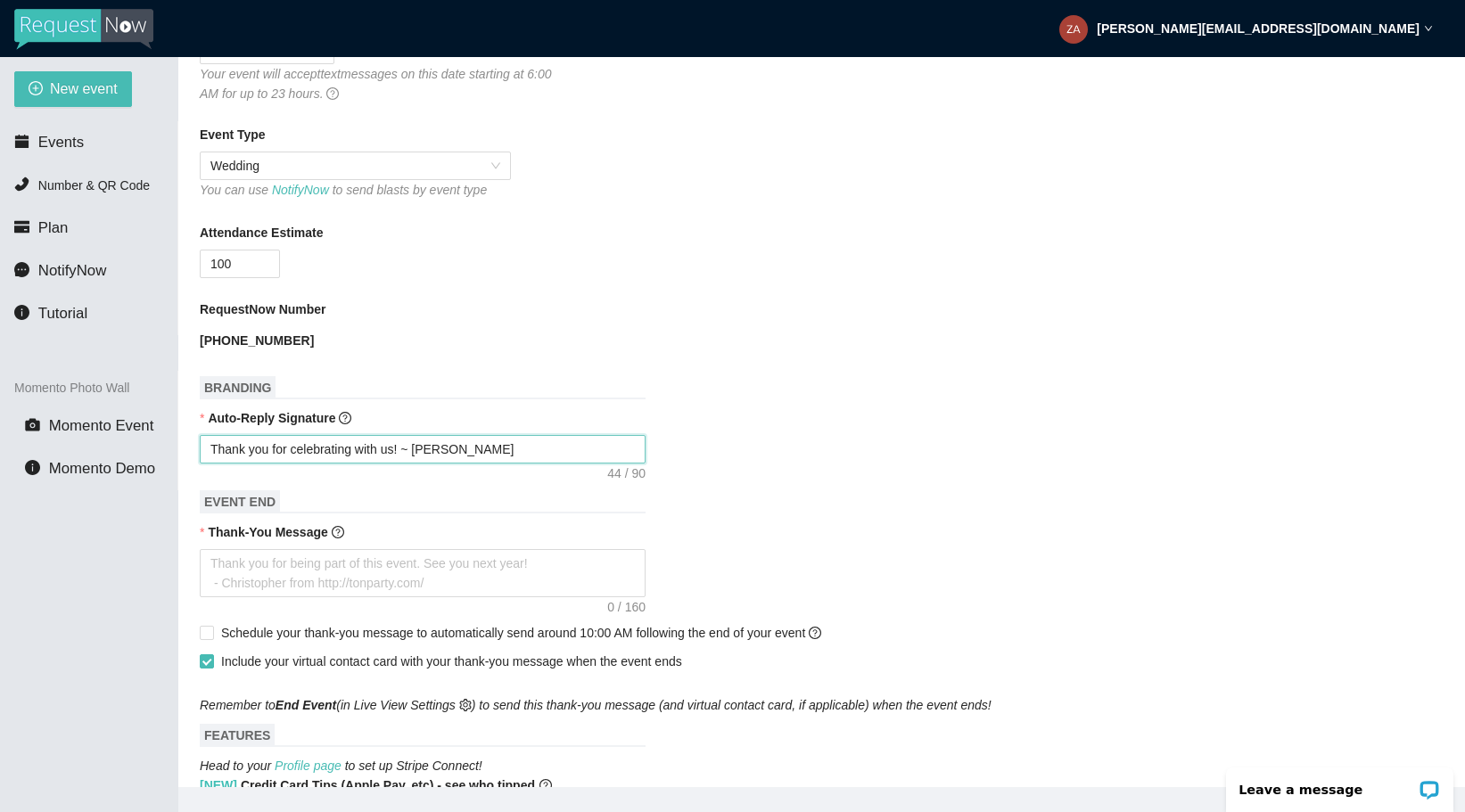
type textarea "Thank you for celebrating with us! ~ [PERSON_NAME],"
type textarea "Thank you for celebrating with us! ~ [PERSON_NAME], H"
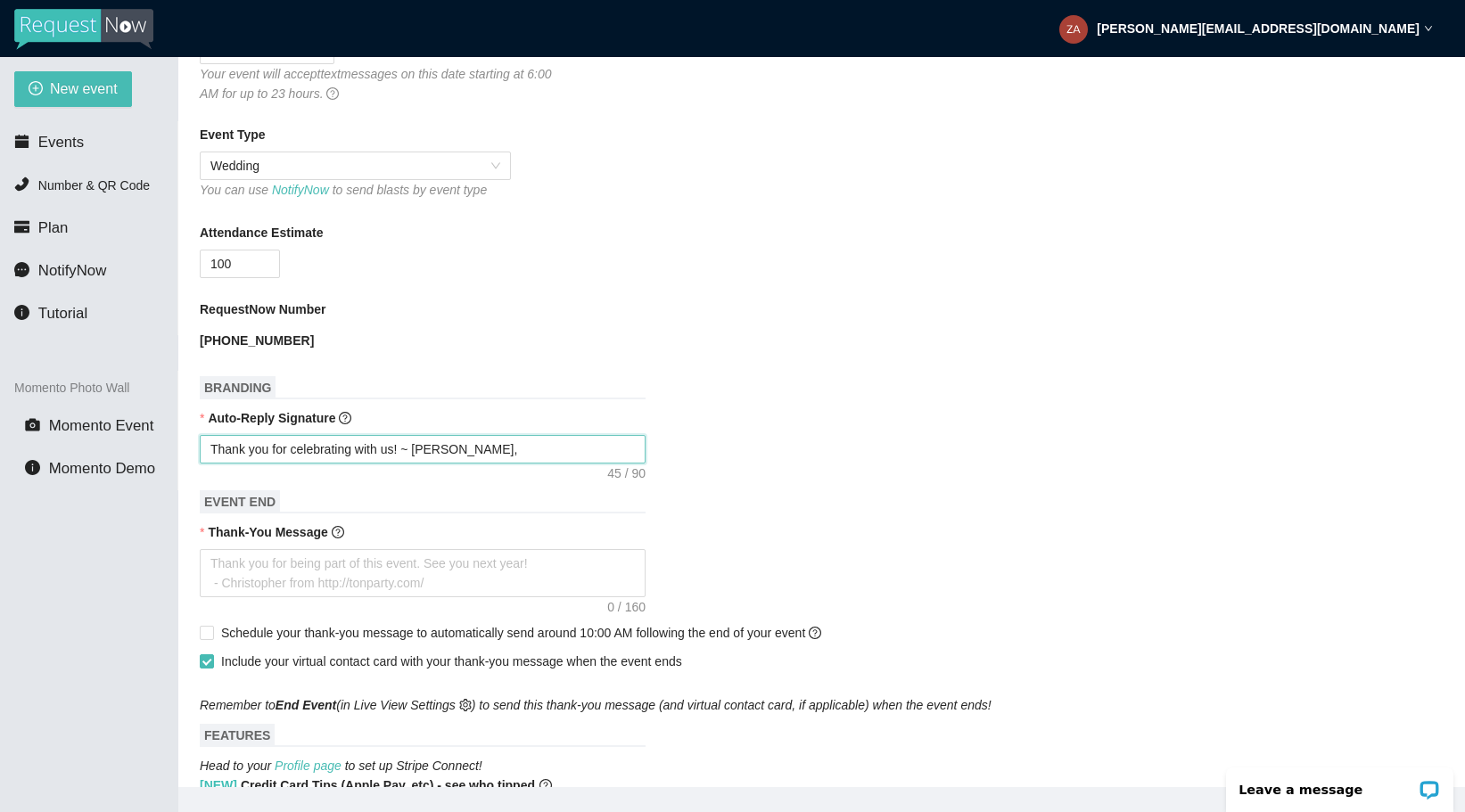
type textarea "Thank you for celebrating with us! ~ [PERSON_NAME], H"
type textarea "Thank you for celebrating with us! ~ [PERSON_NAME], [PERSON_NAME]"
type textarea "Thank you for celebrating with us! ~ [PERSON_NAME], Hou"
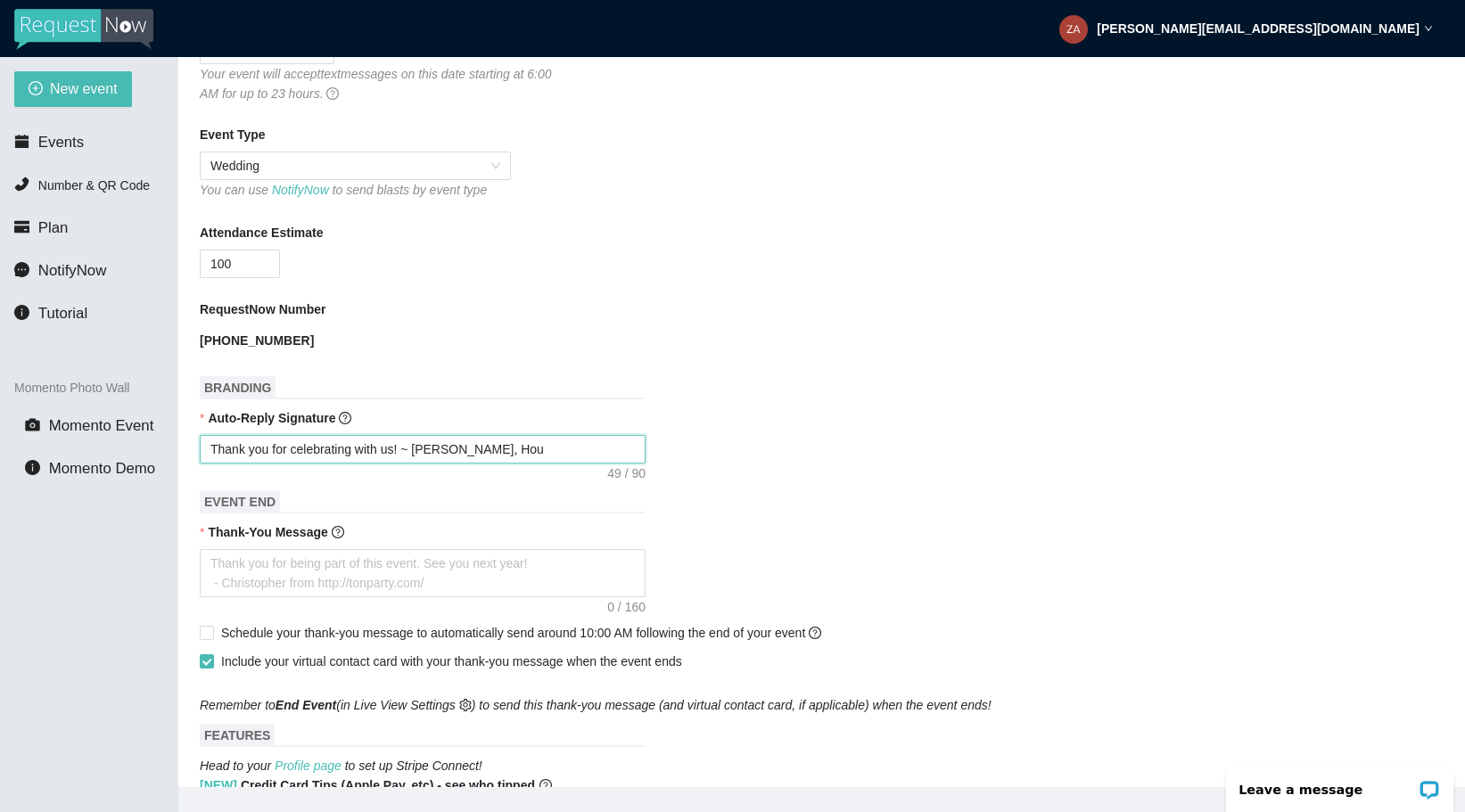
type textarea "Thank you for celebrating with us! ~ [PERSON_NAME], [PERSON_NAME]"
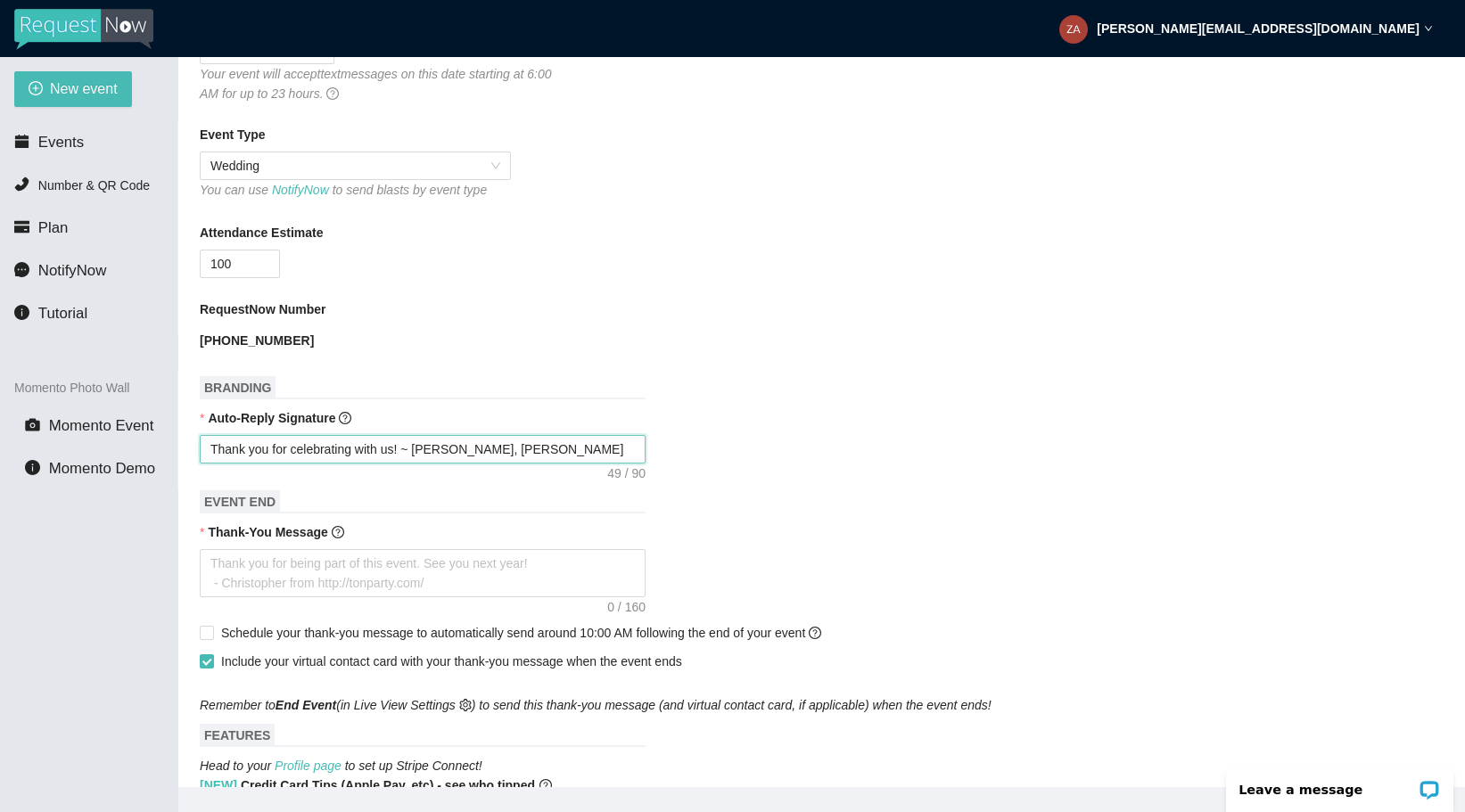
type textarea "Thank you for celebrating with us! ~ [PERSON_NAME], [PERSON_NAME]"
type textarea "Thank you for celebrating with us! ~ [PERSON_NAME], [PERSON_NAME] S"
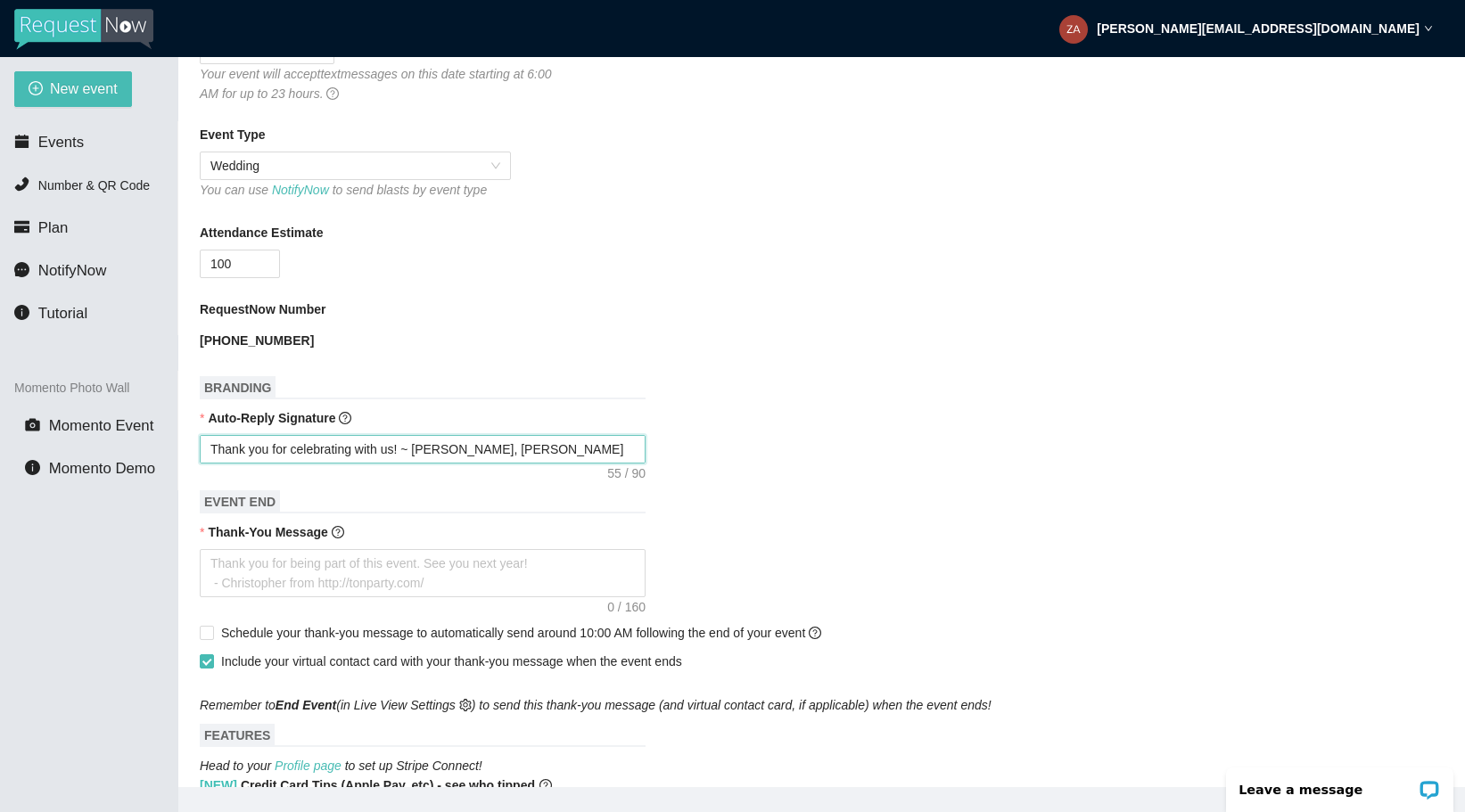
type textarea "Thank you for celebrating with us! ~ [PERSON_NAME], [PERSON_NAME]"
type textarea "Thank you for celebrating with us! ~ [PERSON_NAME], Houston Sax"
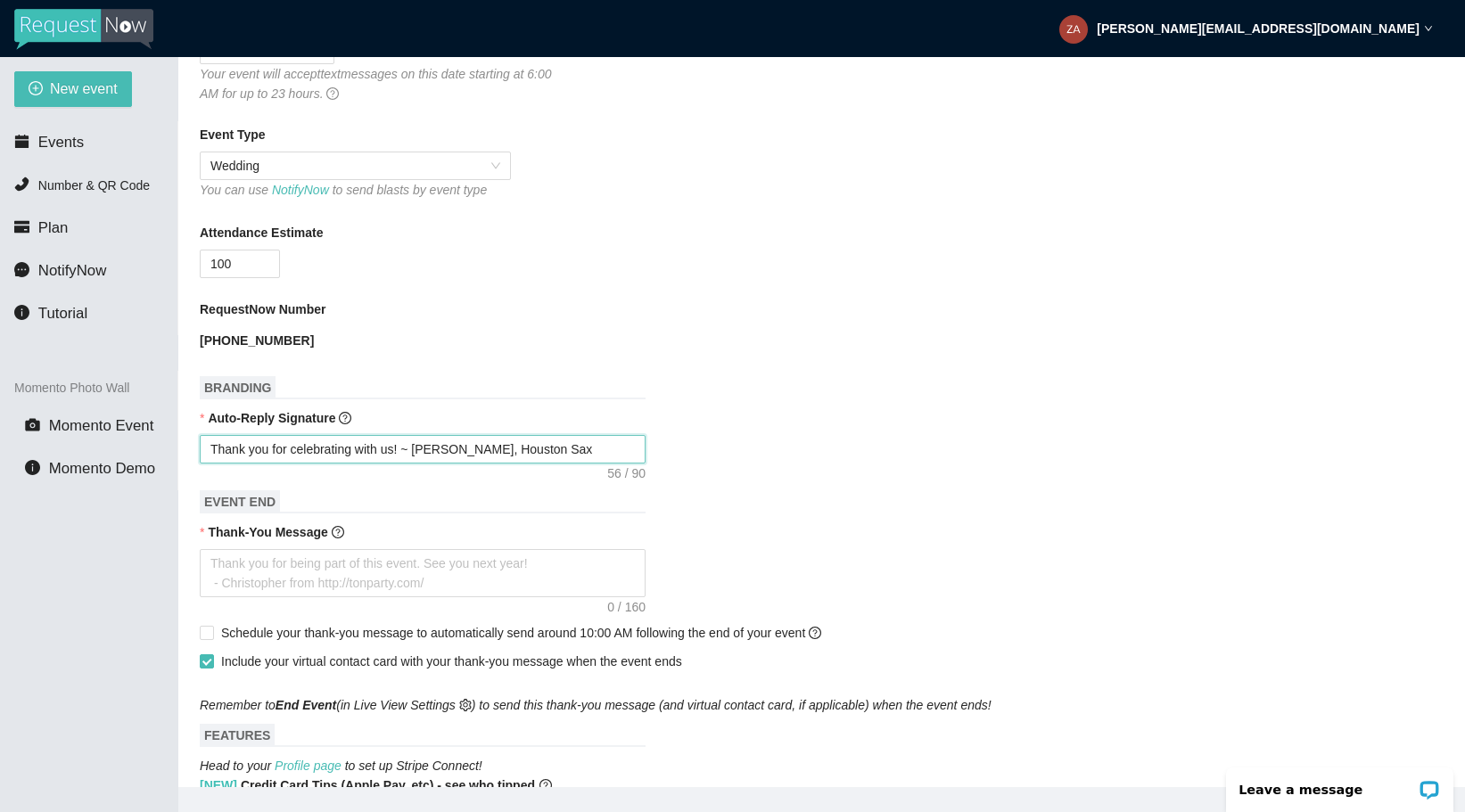
type textarea "Thank you for celebrating with us! ~ [PERSON_NAME], Houston Sax"
type textarea "Thank you for celebrating with us! ~ [PERSON_NAME], Houston Sax D"
type textarea "Thank you for celebrating with us! ~ [PERSON_NAME], [PERSON_NAME] Sax DJ"
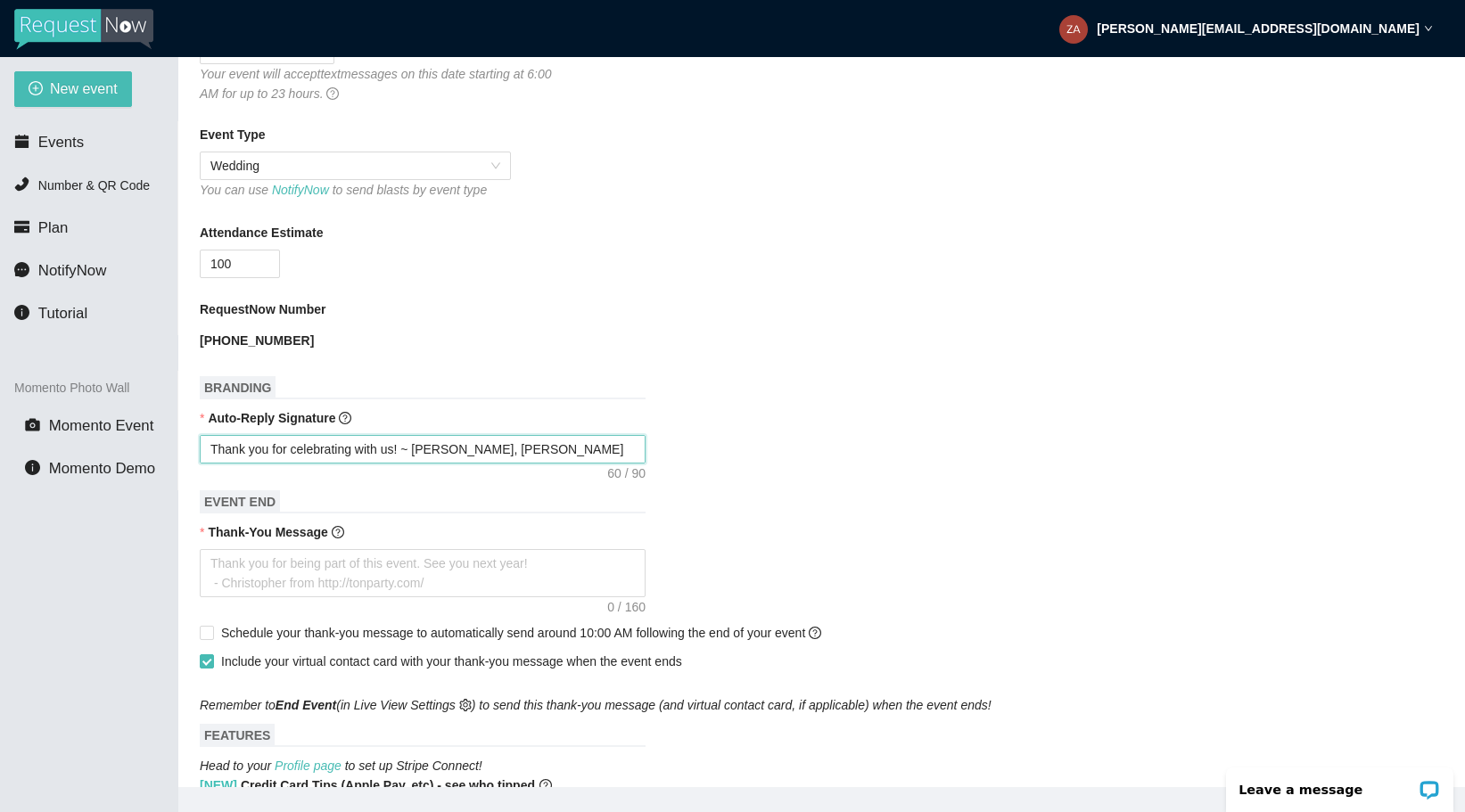
type textarea "Thank you for celebrating with us! ~ [PERSON_NAME], [PERSON_NAME] Sax DJ,"
type textarea "Thank you for celebrating with us! ~ [PERSON_NAME], [PERSON_NAME] Sax DJ, L"
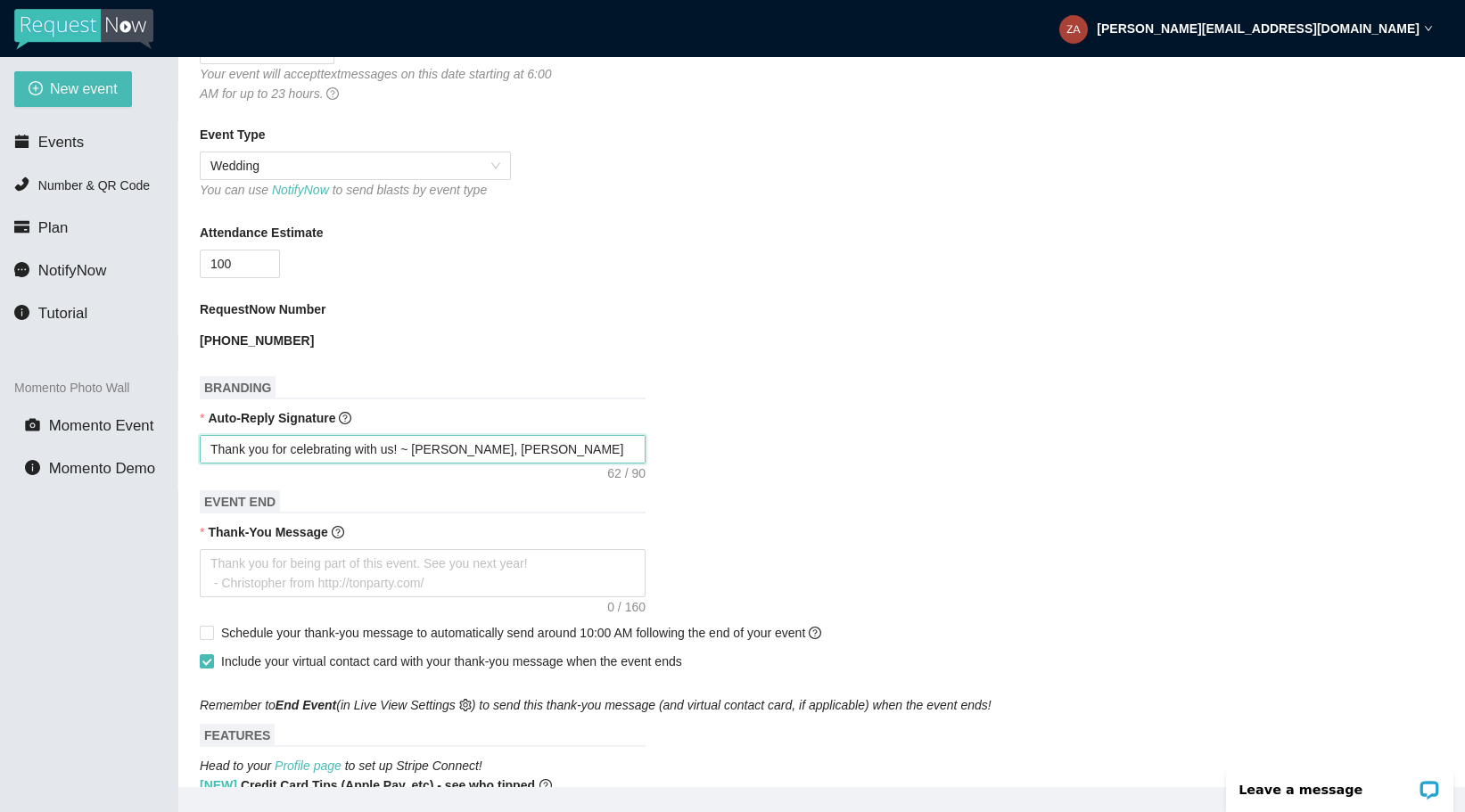
type textarea "Thank you for celebrating with us! ~ [PERSON_NAME], [PERSON_NAME] Sax DJ, L"
type textarea "Thank you for celebrating with us! ~ [PERSON_NAME], [PERSON_NAME] Sax DJ, LL"
type textarea "Thank you for celebrating with us! ~ [PERSON_NAME], Houston Sax DJ, LLC"
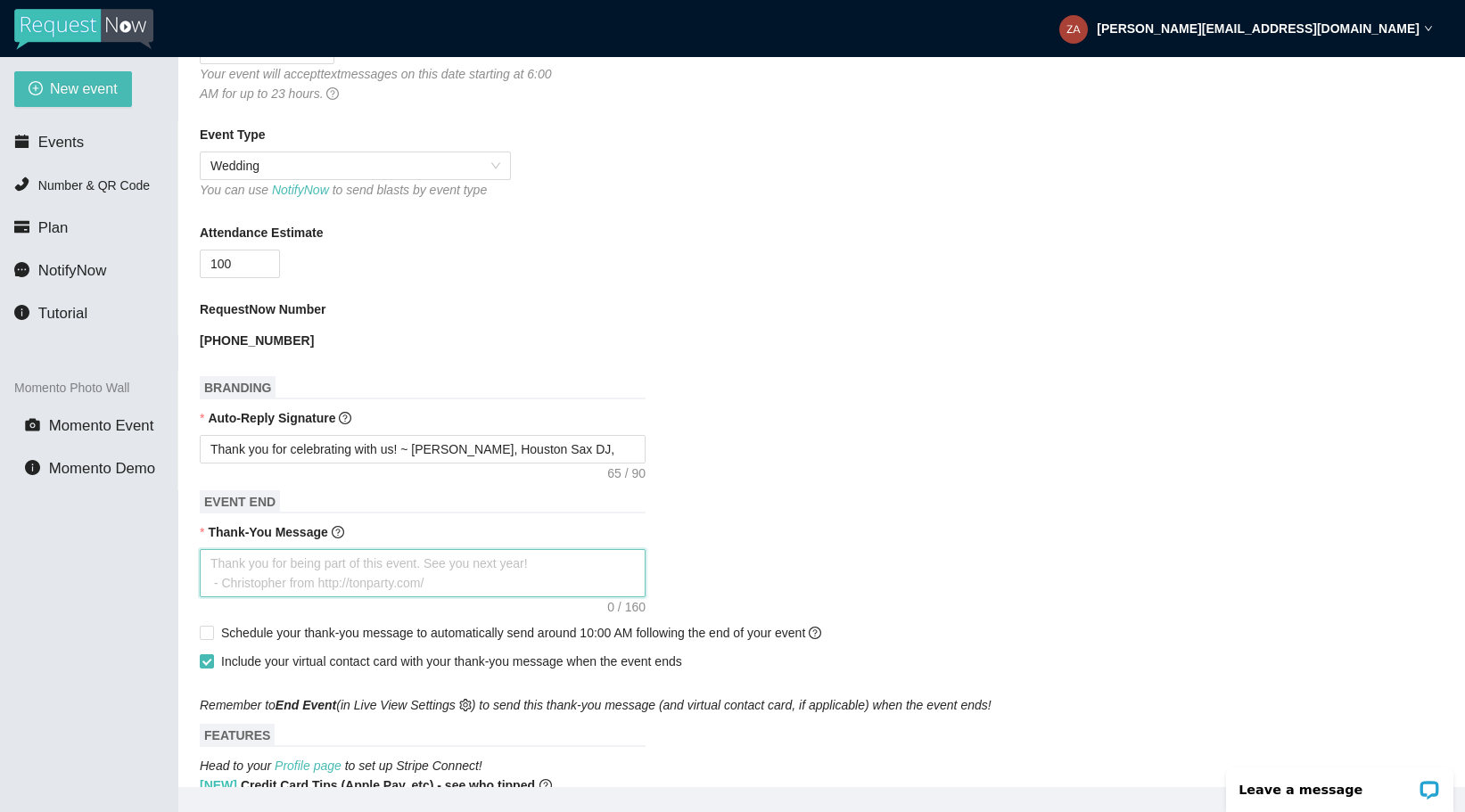
click at [363, 549] on textarea "Thank-You Message" at bounding box center [422, 573] width 446 height 48
type textarea "T"
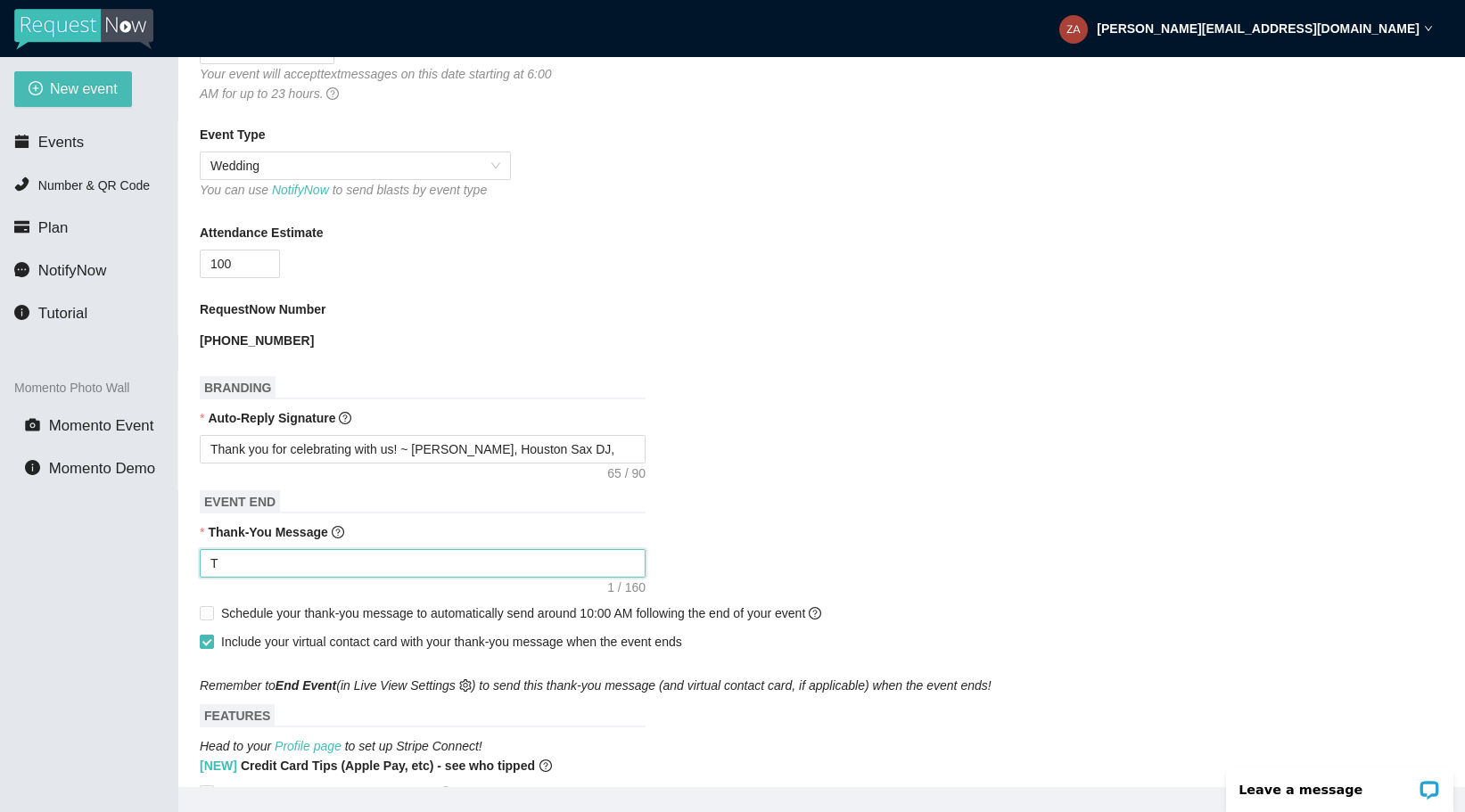
type textarea "Ta"
type textarea "T"
type textarea "Th"
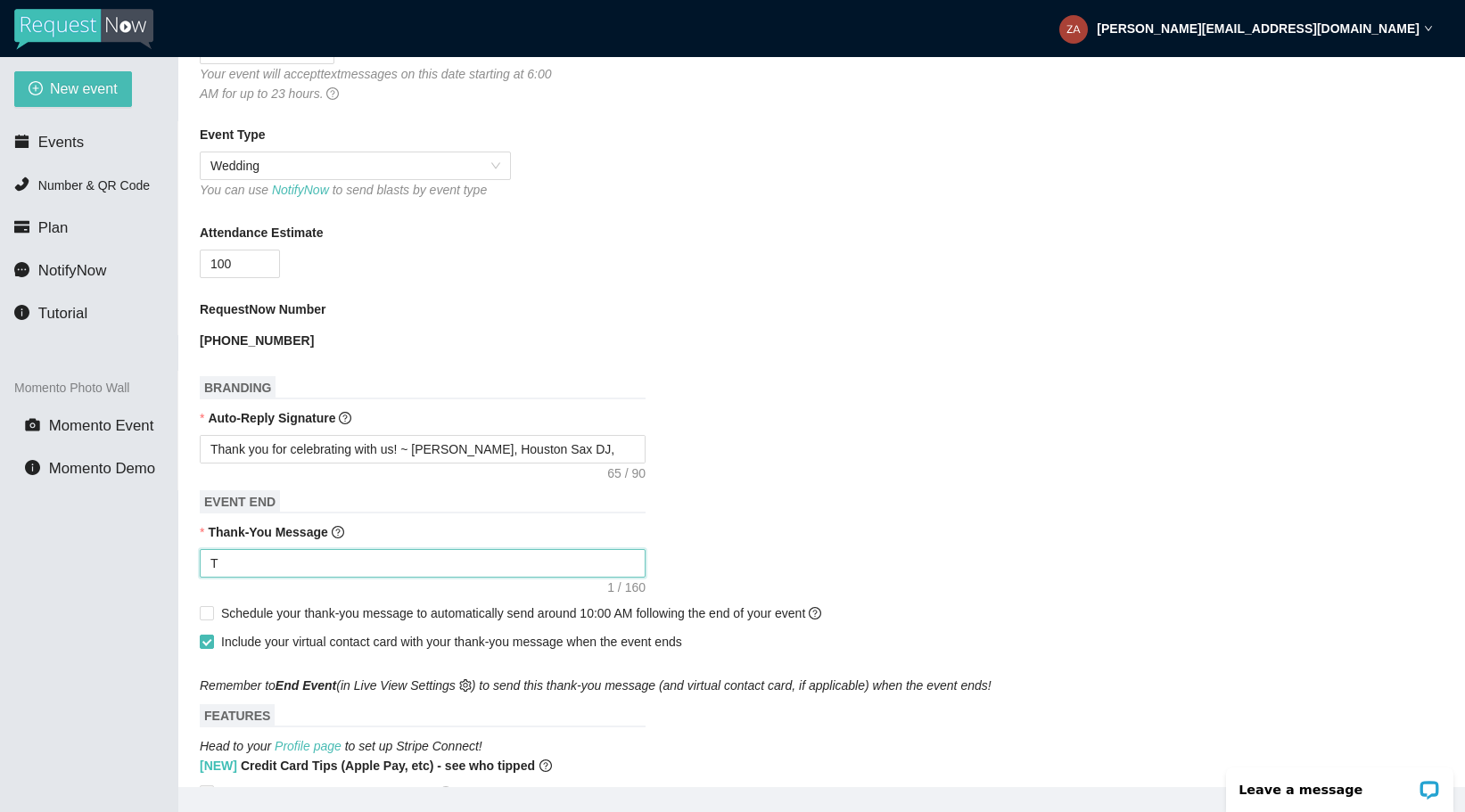
type textarea "Th"
type textarea "Tha"
type textarea "Than"
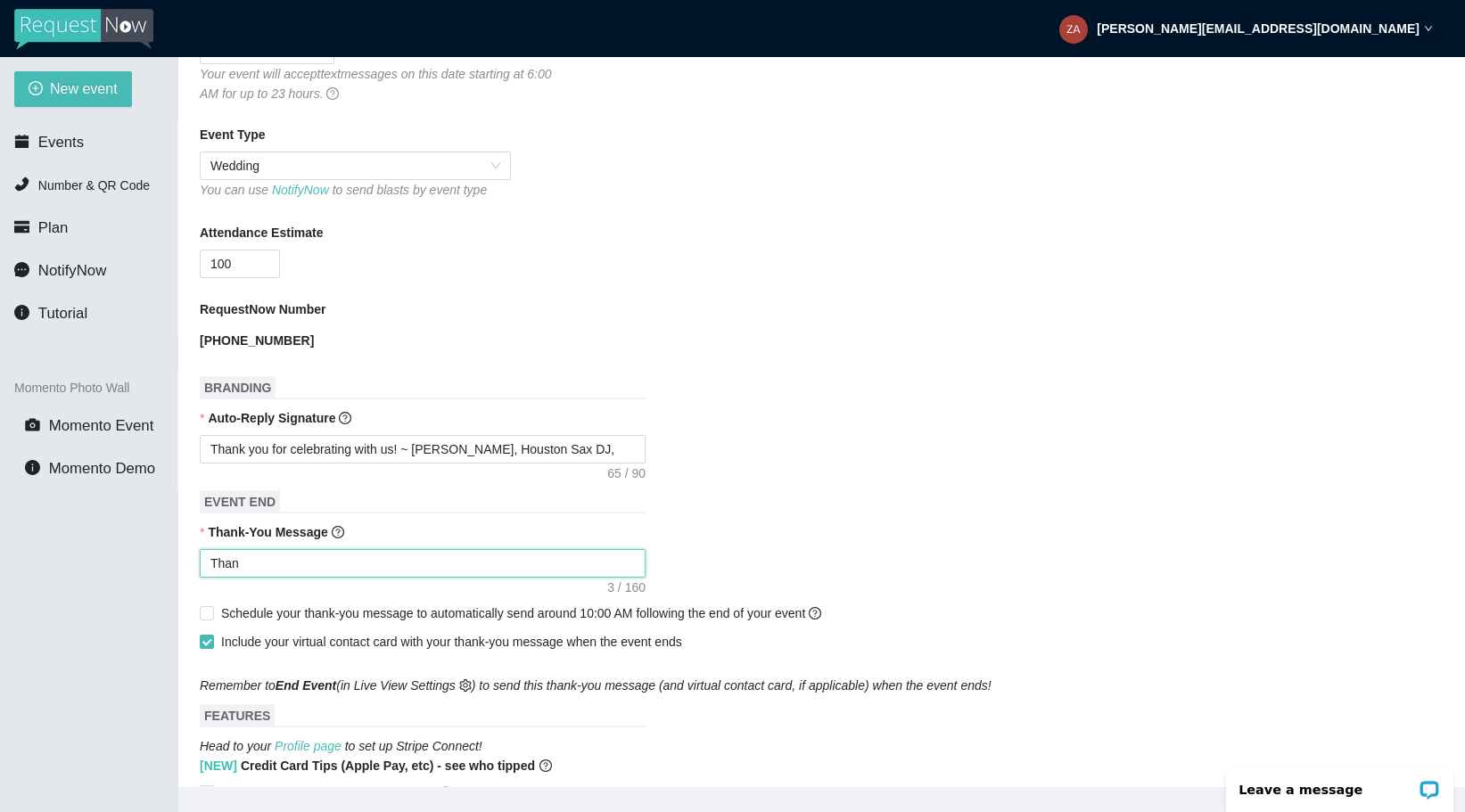
type textarea "Thank"
type textarea "Thank y"
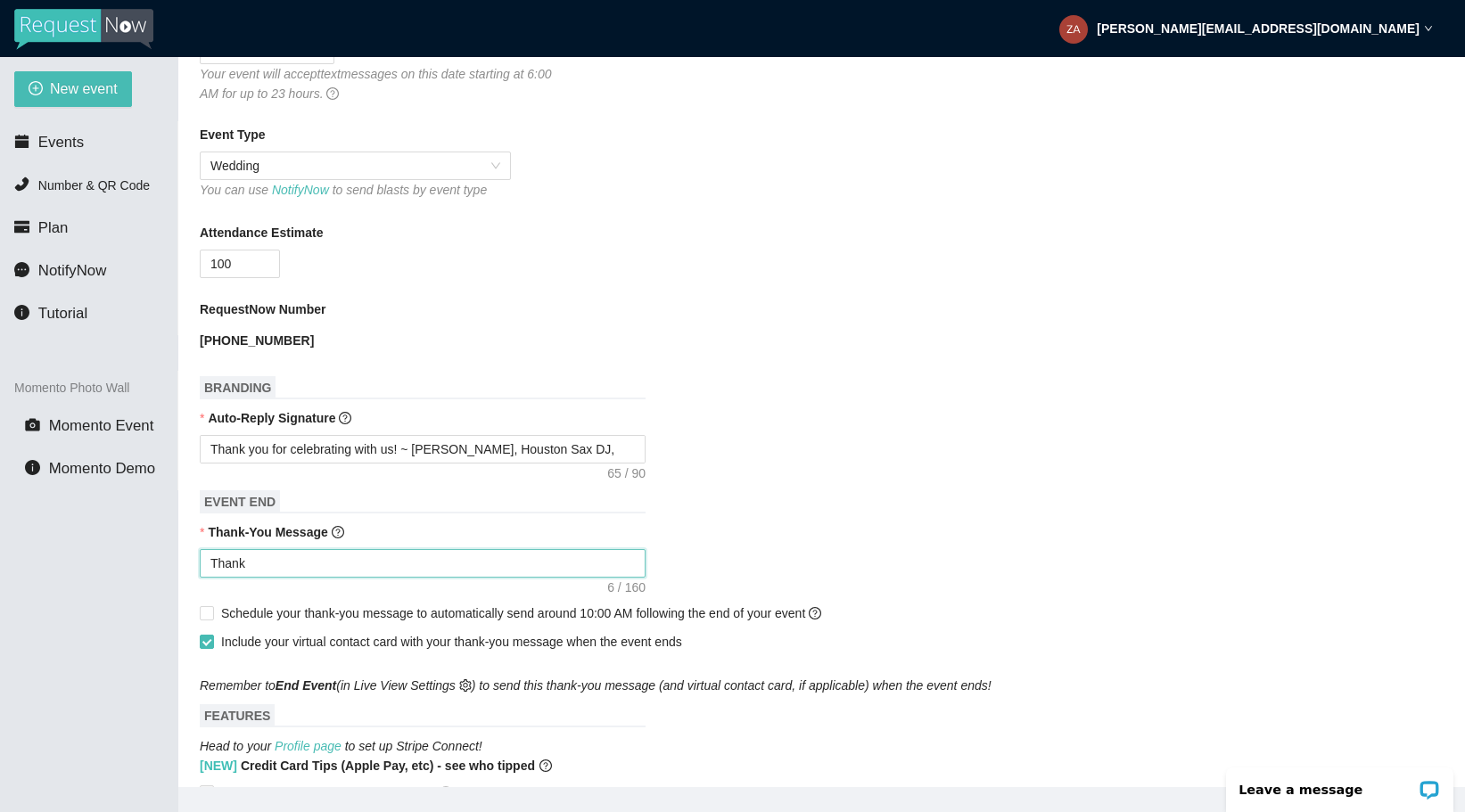
type textarea "Thank y"
type textarea "Thank yo"
type textarea "Thank you"
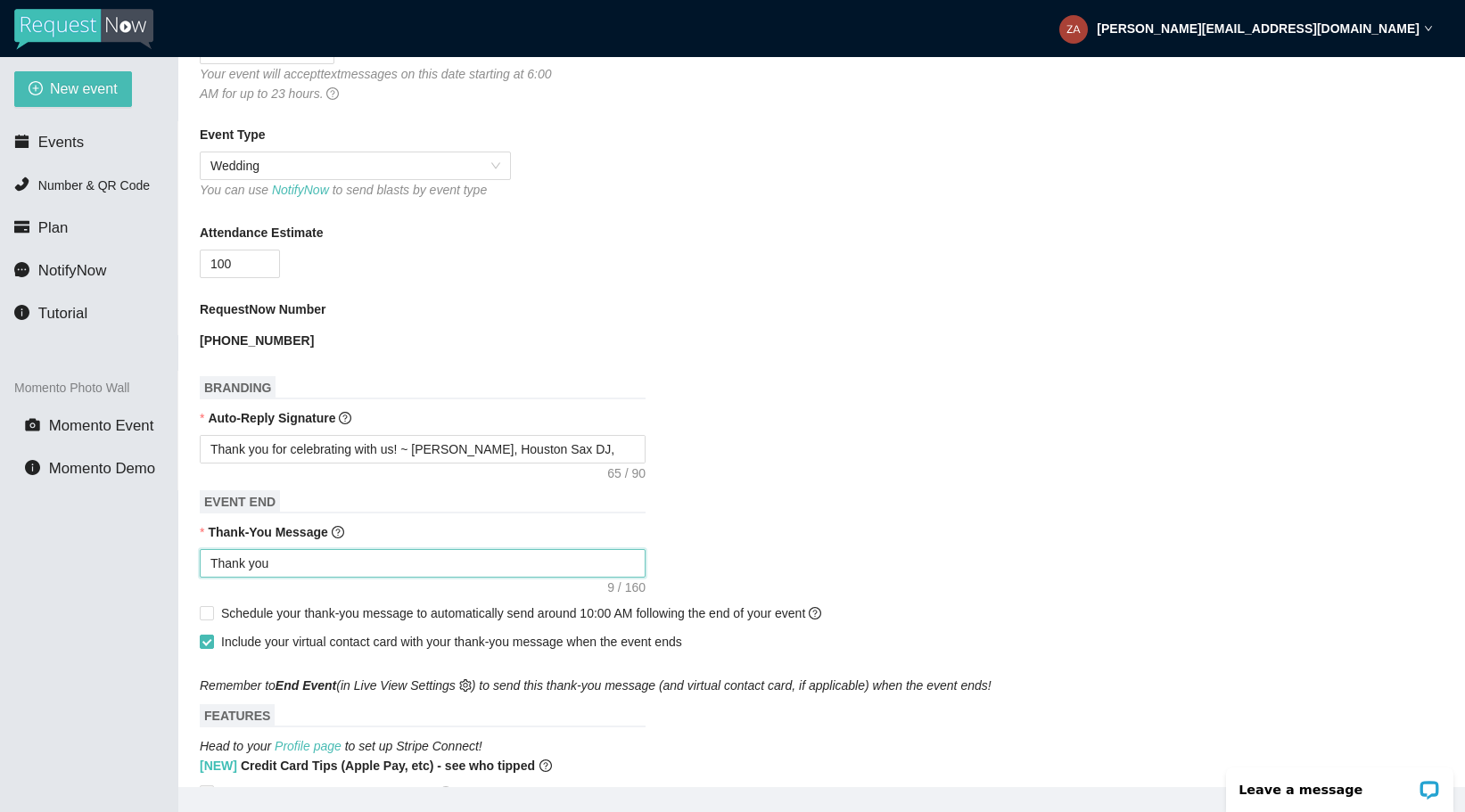
type textarea "Thank you"
type textarea "Thank you a"
type textarea "Thank you ag"
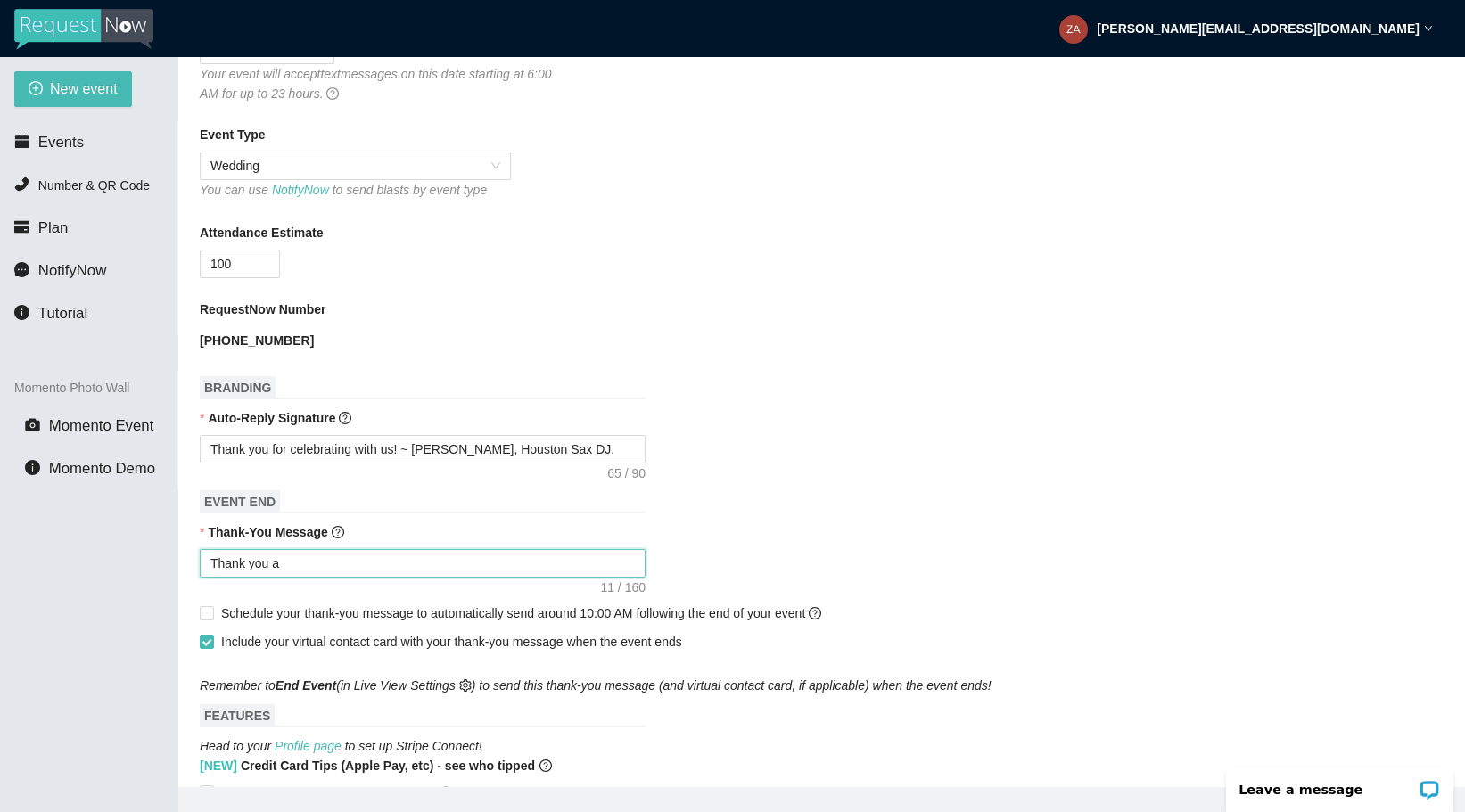
type textarea "Thank you ag"
type textarea "Thank you [PERSON_NAME]"
type textarea "Thank you again"
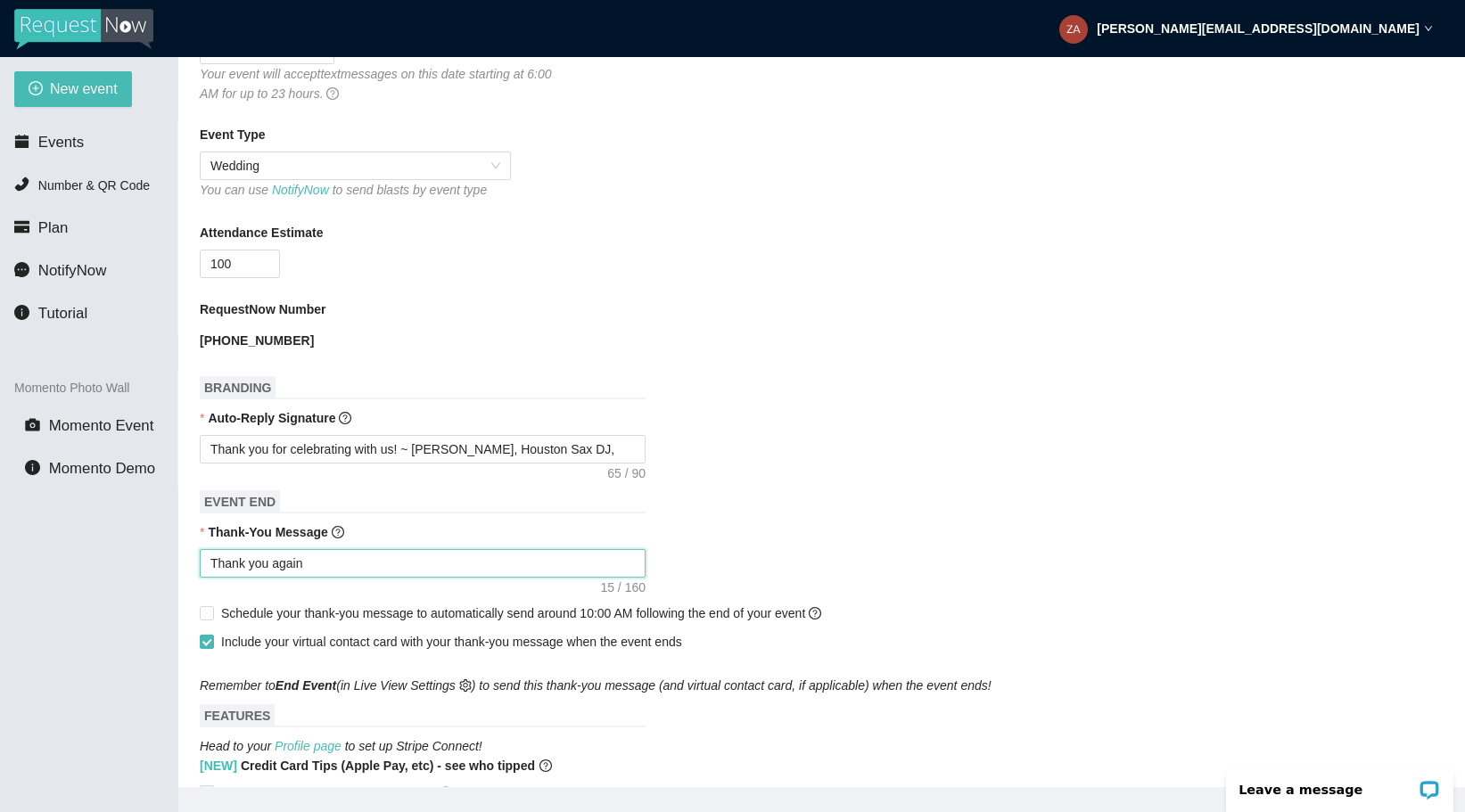
type textarea "Thank you again"
type textarea "Thank you again f"
type textarea "Thank you again fo"
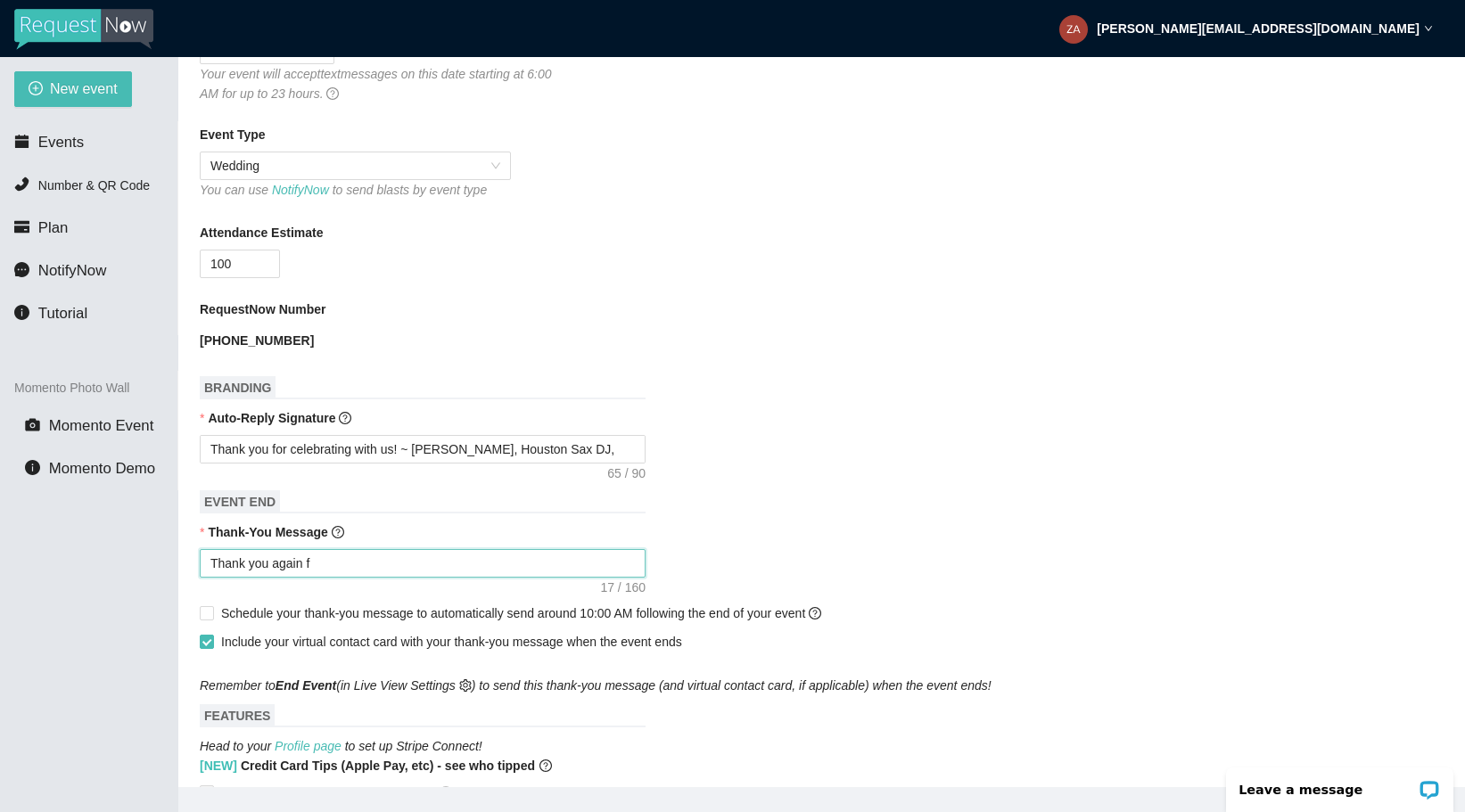
type textarea "Thank you again fo"
type textarea "Thank you again for"
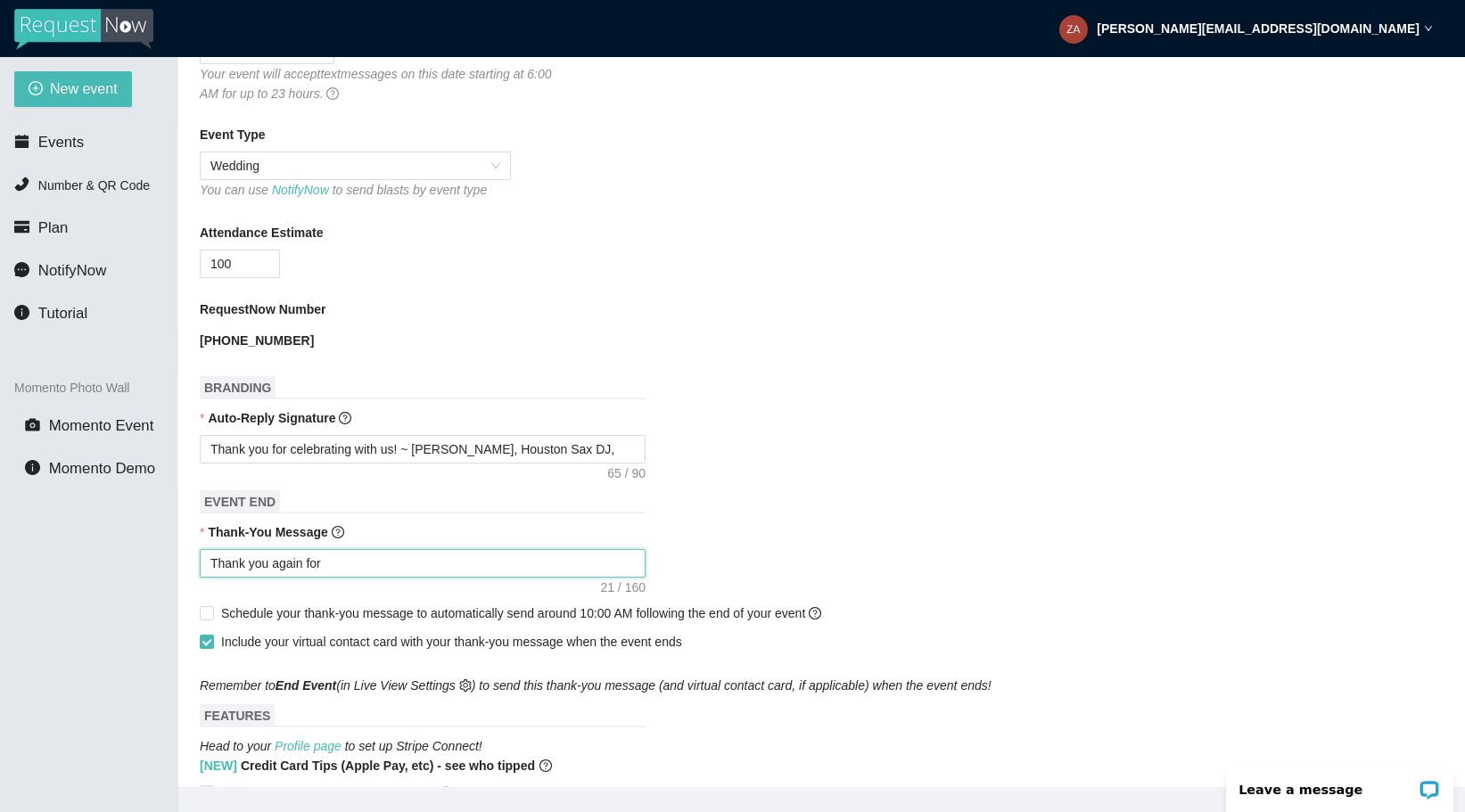
type textarea "Thank you again for c"
type textarea "Thank you again for ce"
type textarea "Thank you again for cel"
type textarea "Thank you again for cele"
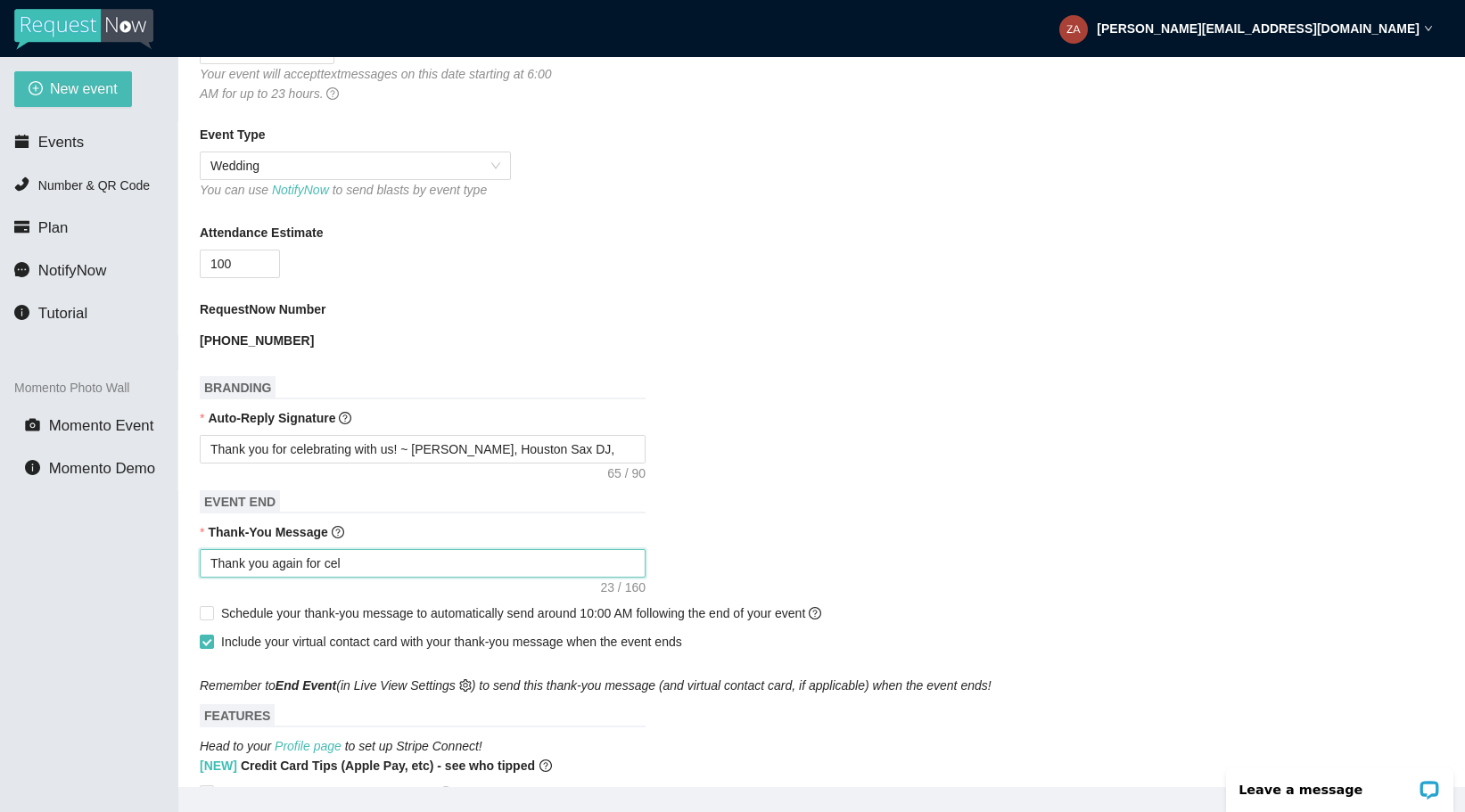
type textarea "Thank you again for cele"
type textarea "Thank you again for celeb"
type textarea "Thank you again for celebr"
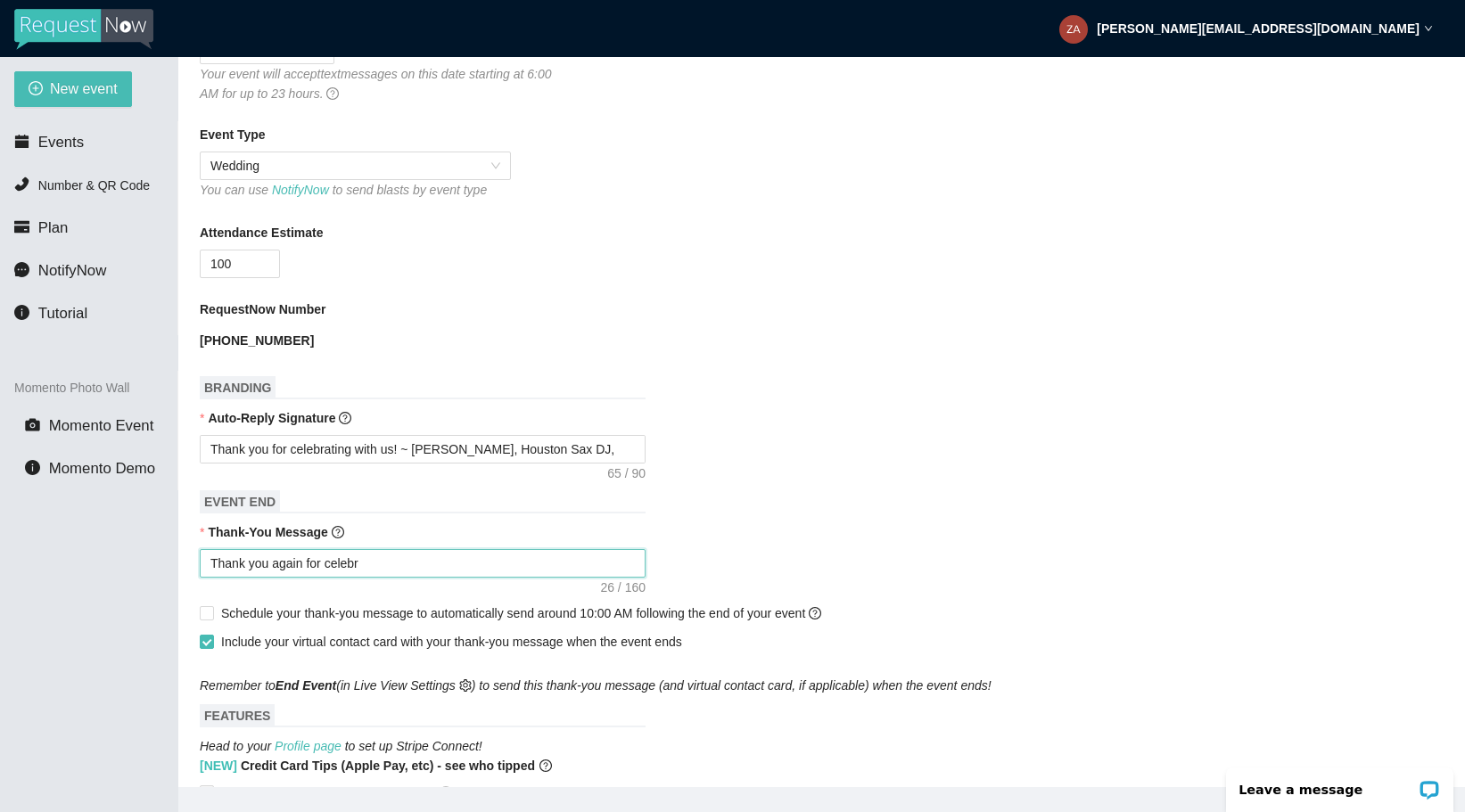
type textarea "Thank you again for celebra"
type textarea "Thank you again for celebrat"
click at [208, 614] on input "Schedule your thank-you message to automatically send around 10:00 AM following…" at bounding box center [206, 612] width 13 height 13
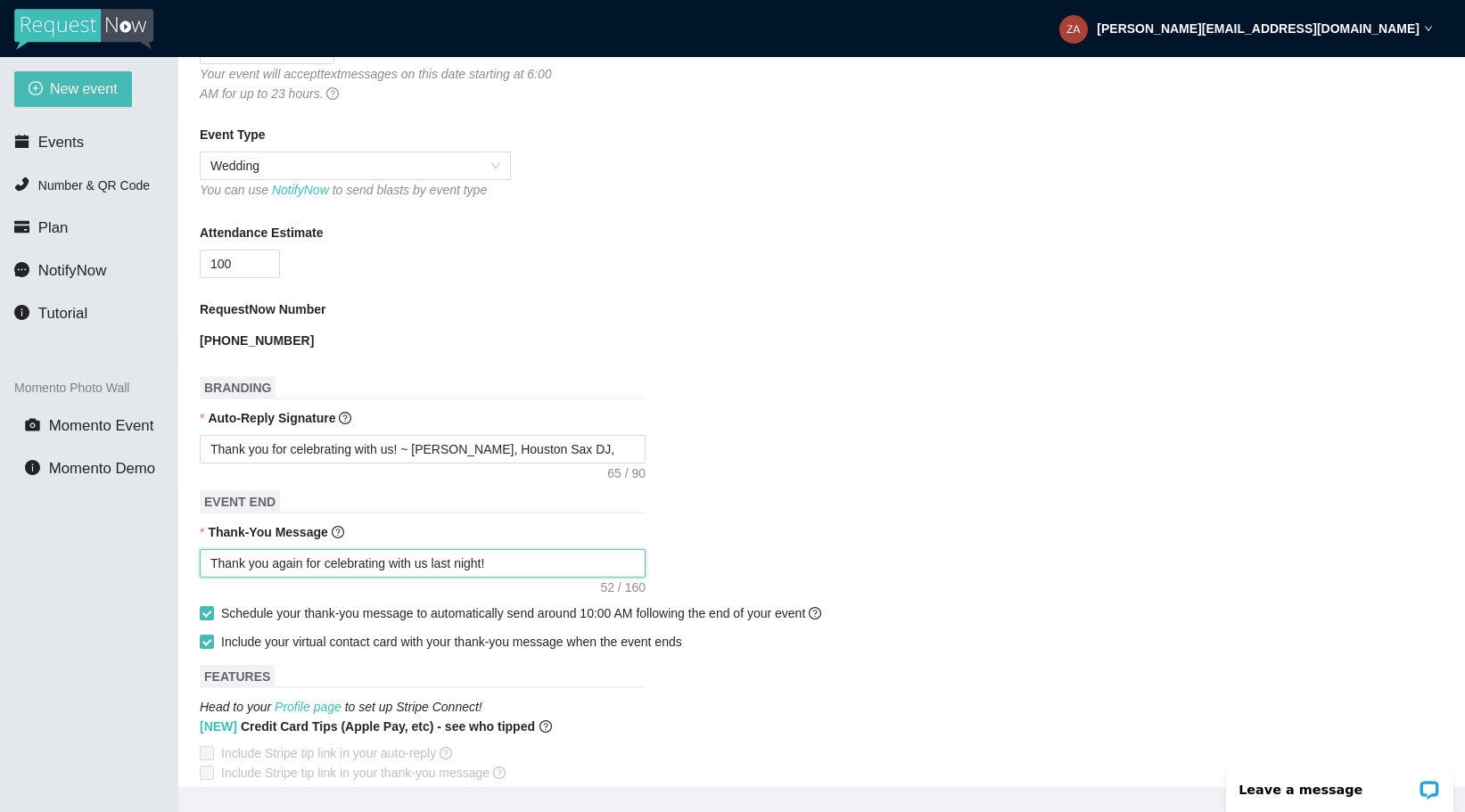
click at [596, 576] on textarea "Thank you again for celebrating with us last night!" at bounding box center [422, 564] width 446 height 29
click at [619, 448] on textarea "Thank you for celebrating with us! ~ [PERSON_NAME], Houston Sax DJ, LLC" at bounding box center [422, 449] width 446 height 29
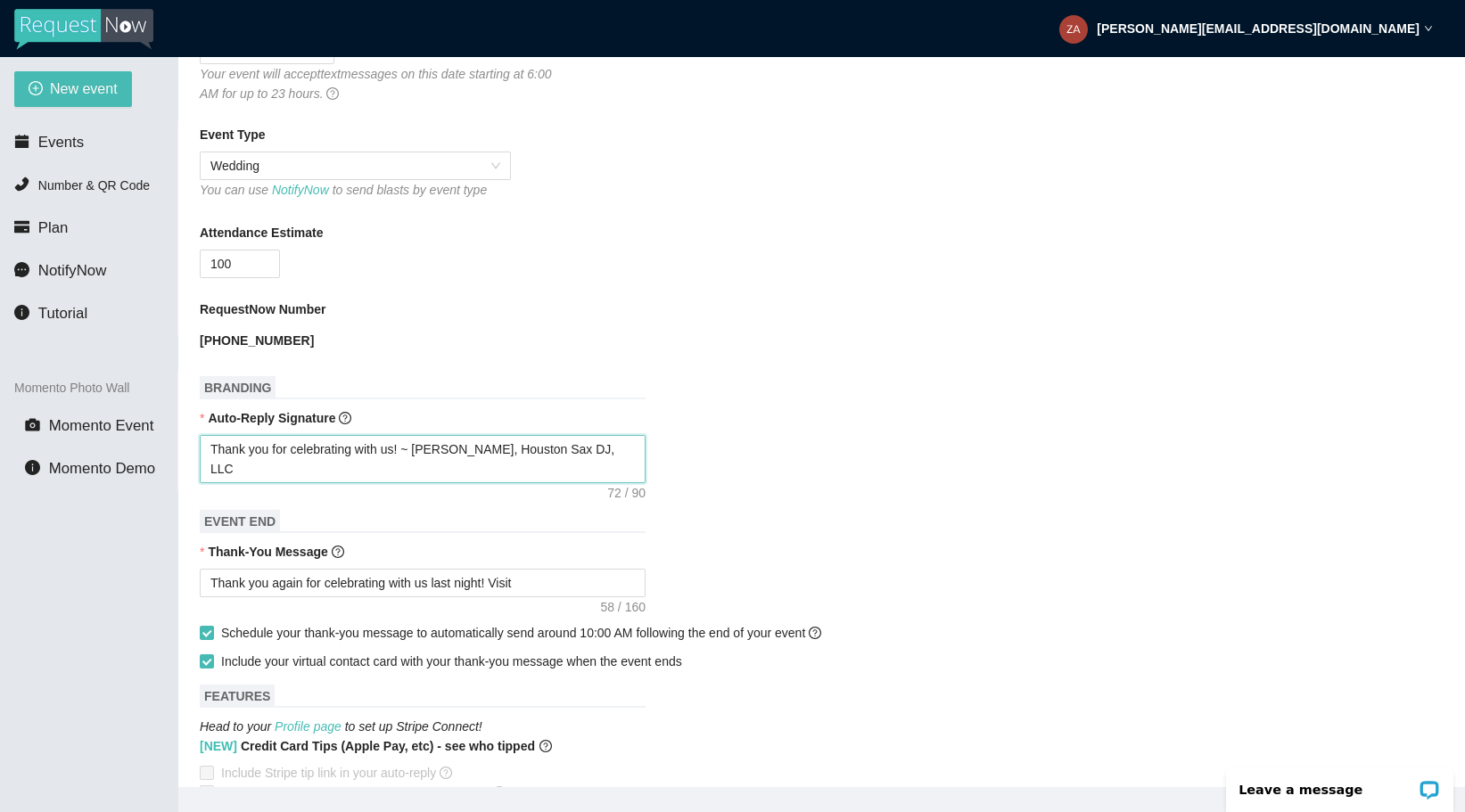
paste textarea "[URL][DOMAIN_NAME]"
drag, startPoint x: 599, startPoint y: 450, endPoint x: 467, endPoint y: 452, distance: 132.0
click at [467, 452] on textarea "Thank you for celebrating with us! ~ [PERSON_NAME], Houston Sax DJ, LLC Tips: […" at bounding box center [422, 458] width 446 height 48
drag, startPoint x: 402, startPoint y: 473, endPoint x: 47, endPoint y: 457, distance: 355.4
click at [47, 457] on section "New event Events Number & QR Code Plan NotifyNow Tutorial Momento Photo Wall Mo…" at bounding box center [732, 463] width 1465 height 812
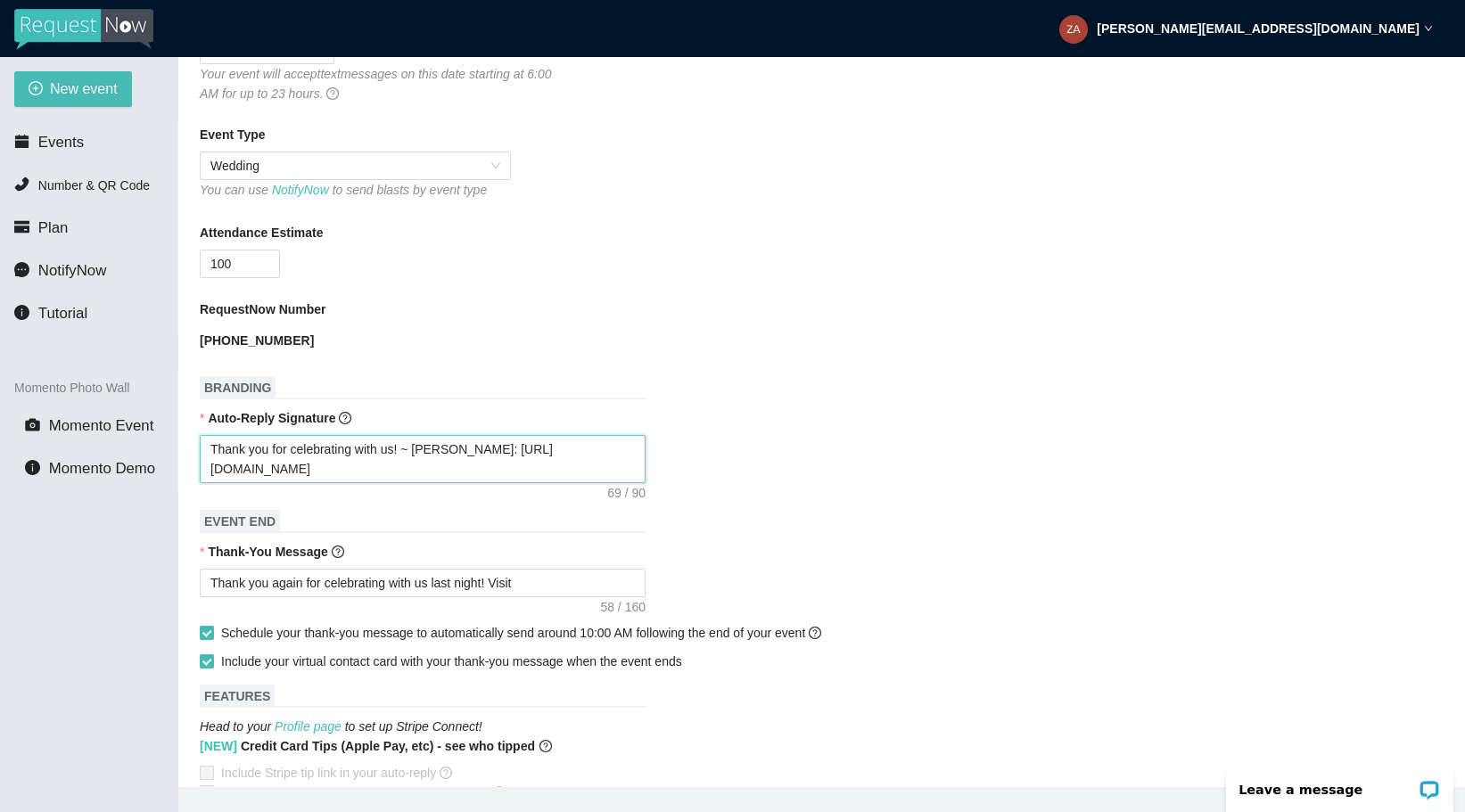
click at [279, 468] on textarea "Thank you for celebrating with us! ~ [PERSON_NAME]: [URL][DOMAIN_NAME]" at bounding box center [422, 458] width 446 height 48
drag, startPoint x: 382, startPoint y: 467, endPoint x: 244, endPoint y: 478, distance: 138.4
click at [244, 478] on textarea "Thank you for celebrating with us! ~ [PERSON_NAME]: [URL][DOMAIN_NAME]" at bounding box center [422, 458] width 446 height 48
paste textarea "rd/wjub2Yzy/2/s"
click at [556, 581] on textarea "Thank you again for celebrating with us last night! Visit" at bounding box center [422, 583] width 446 height 29
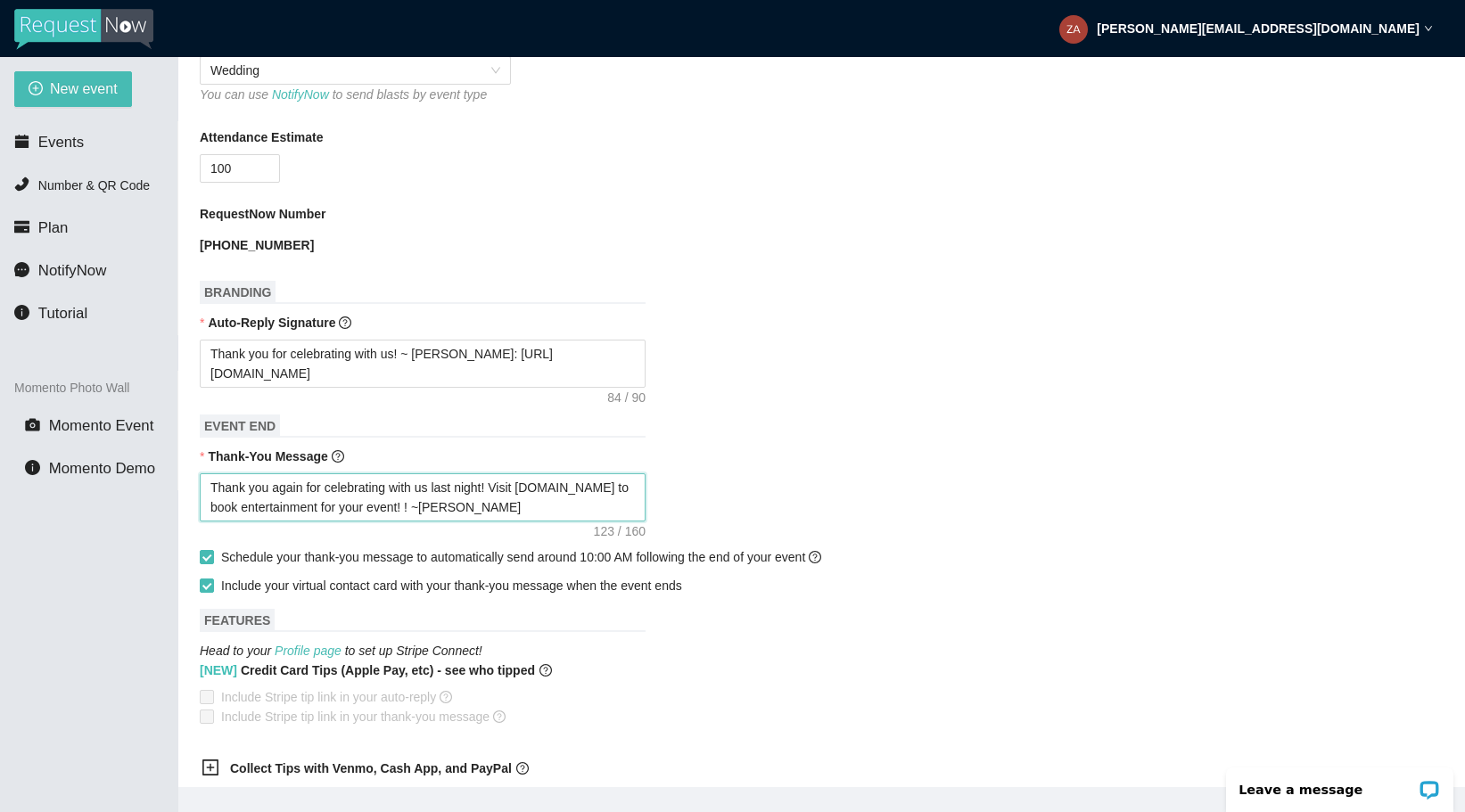
scroll to position [868, 0]
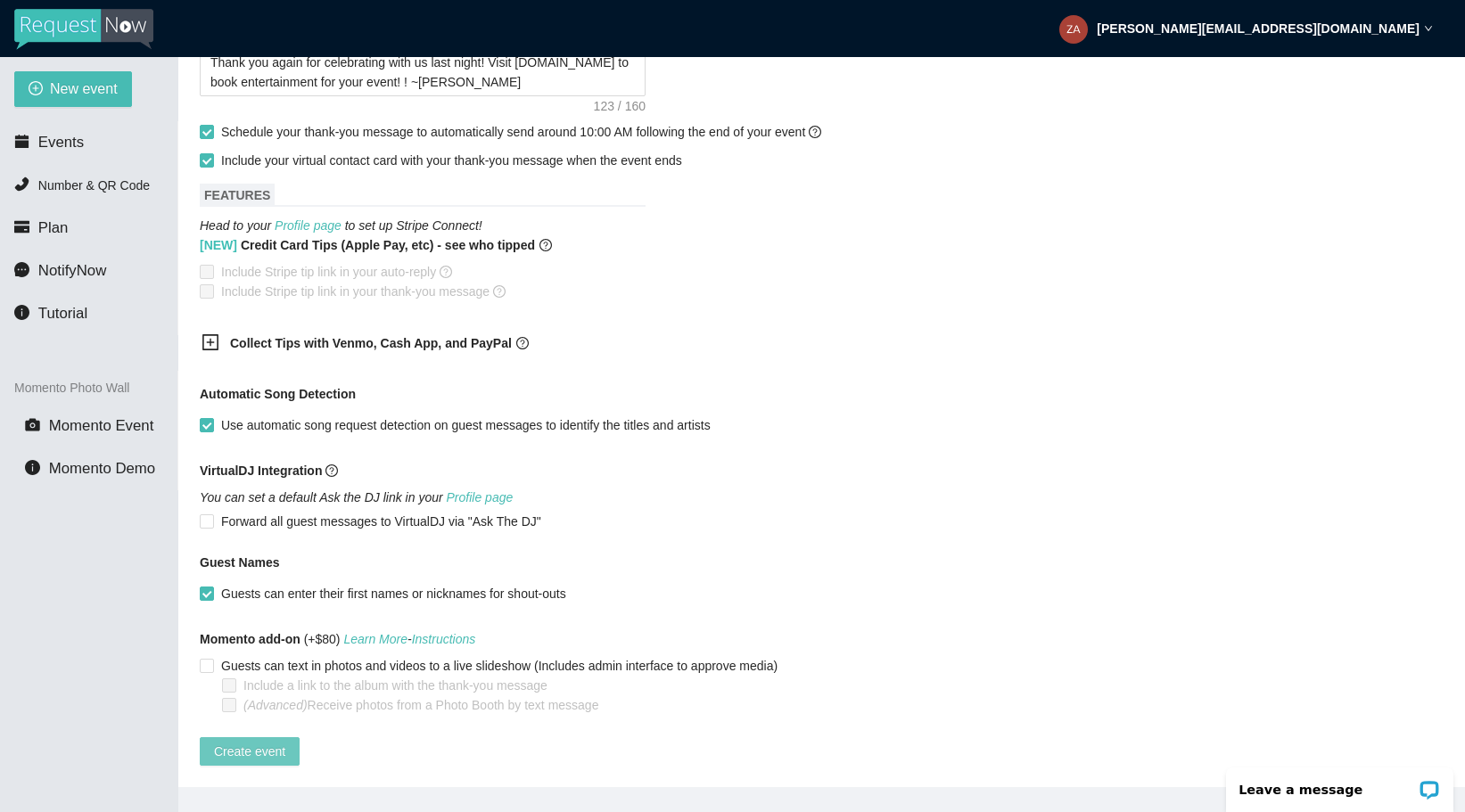
click at [255, 744] on span "Create event" at bounding box center [249, 752] width 71 height 20
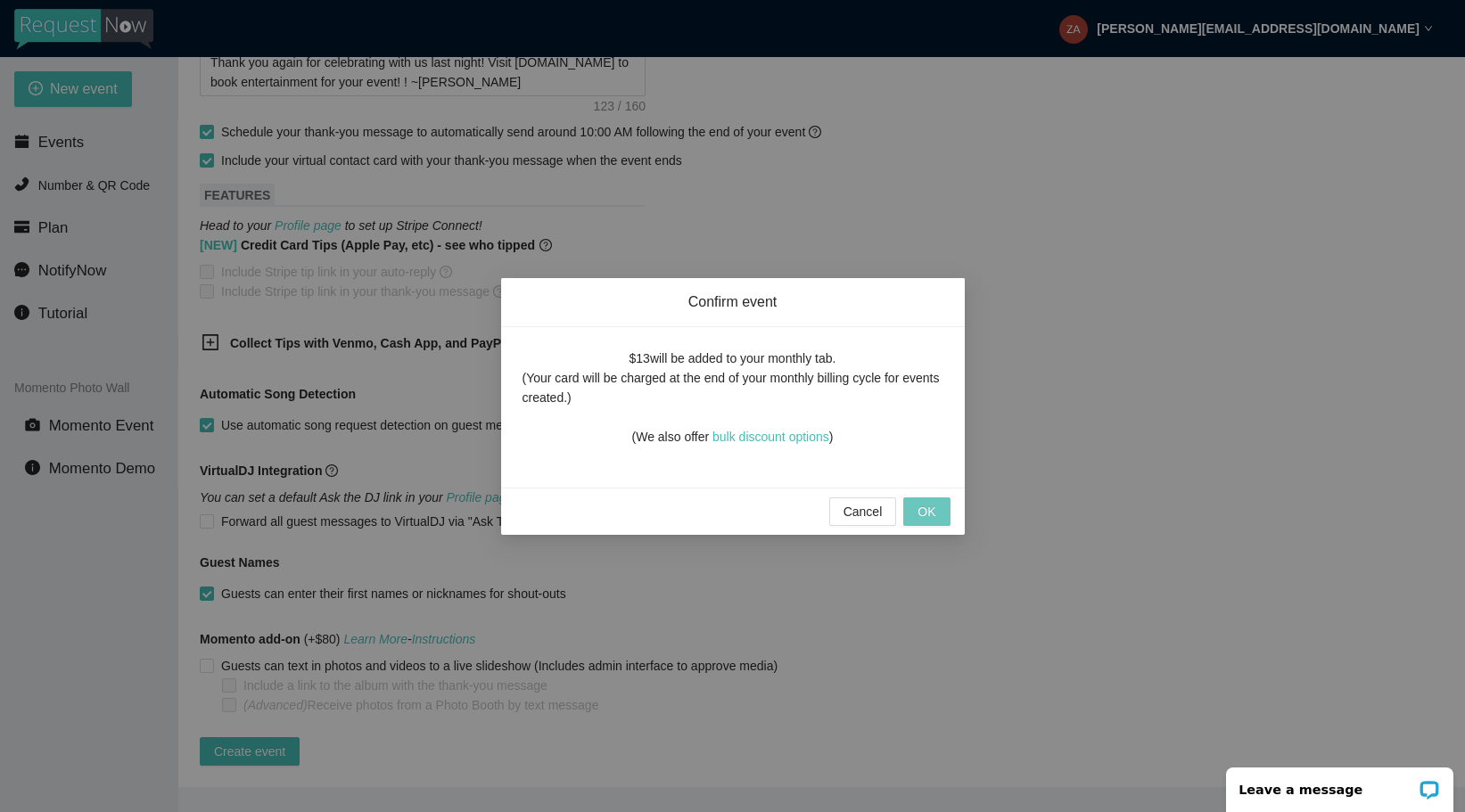
click at [924, 503] on span "OK" at bounding box center [927, 511] width 18 height 20
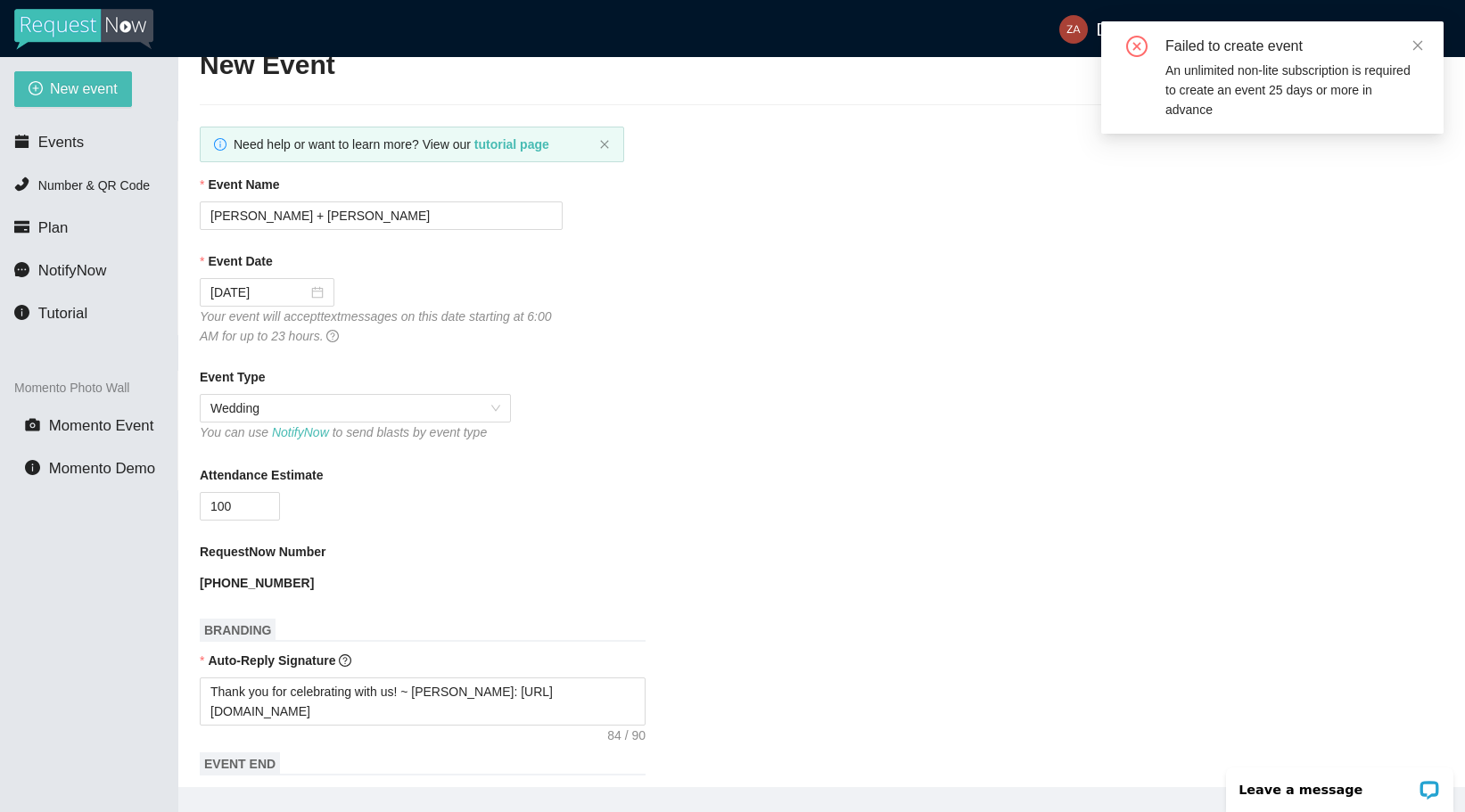
scroll to position [0, 0]
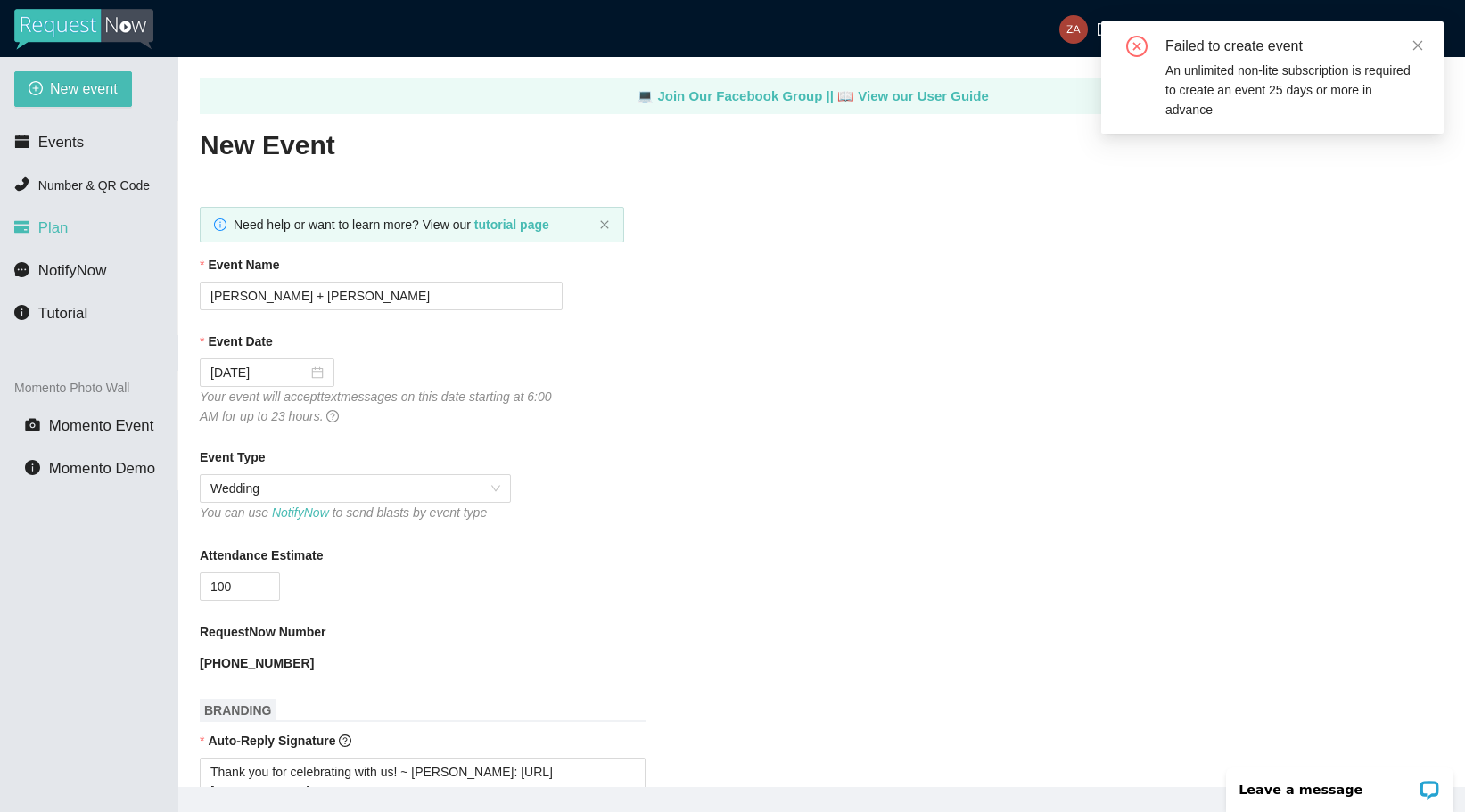
click at [72, 239] on li "Plan" at bounding box center [88, 229] width 177 height 36
